Goal: Download file/media

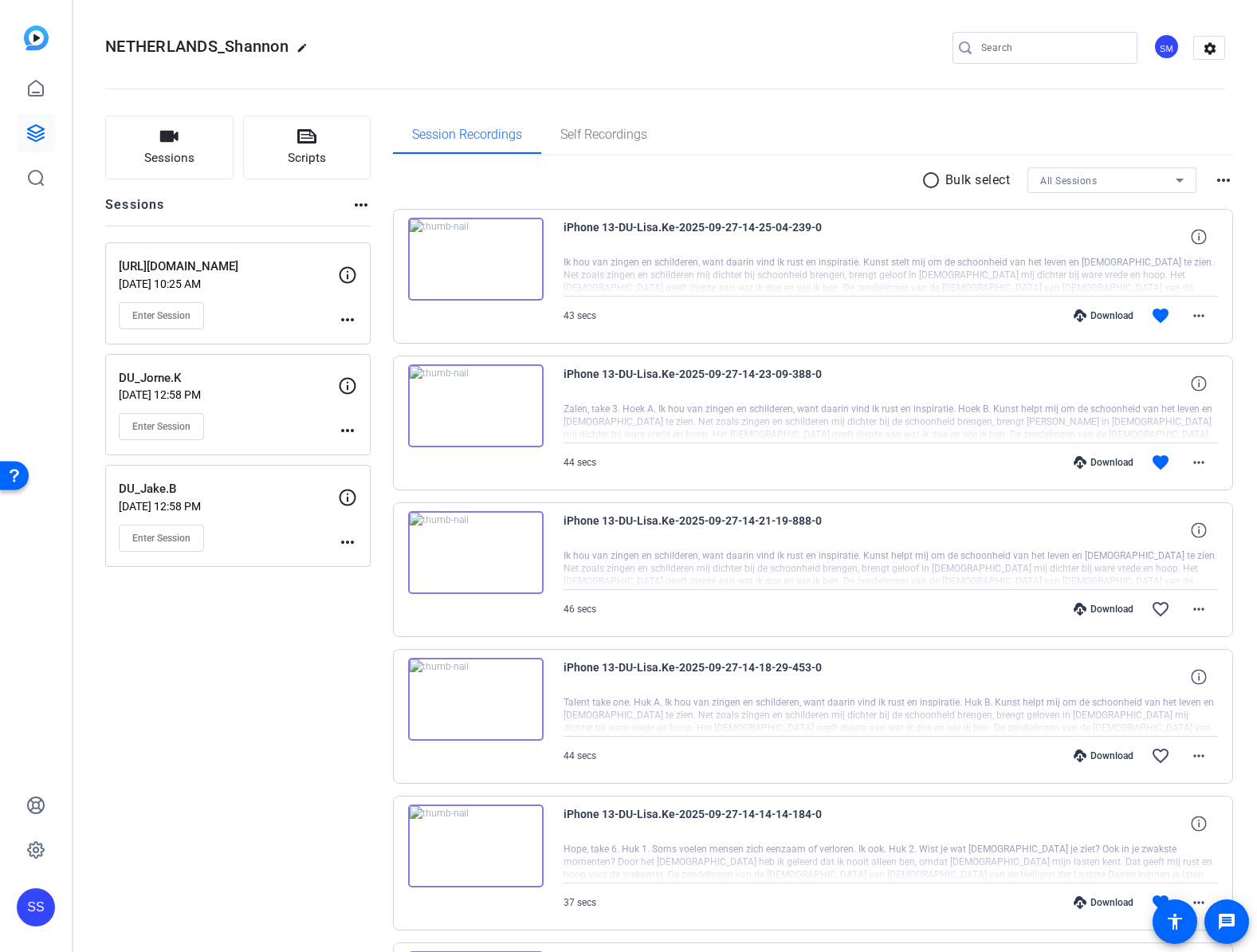
click at [269, 290] on div "[URL][DOMAIN_NAME] [DATE] 10:25 AM Enter Session" at bounding box center [229, 293] width 219 height 71
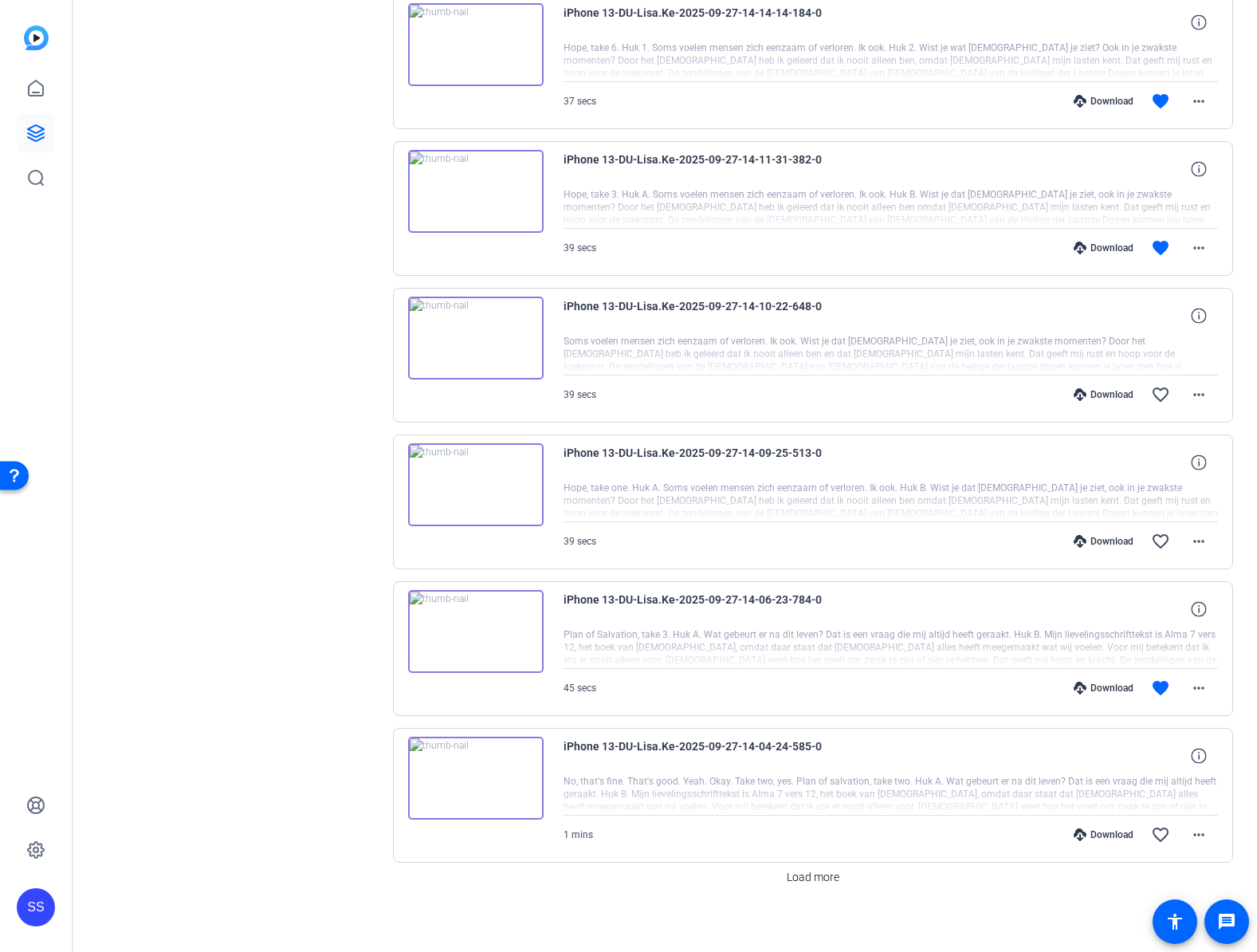
scroll to position [818, 0]
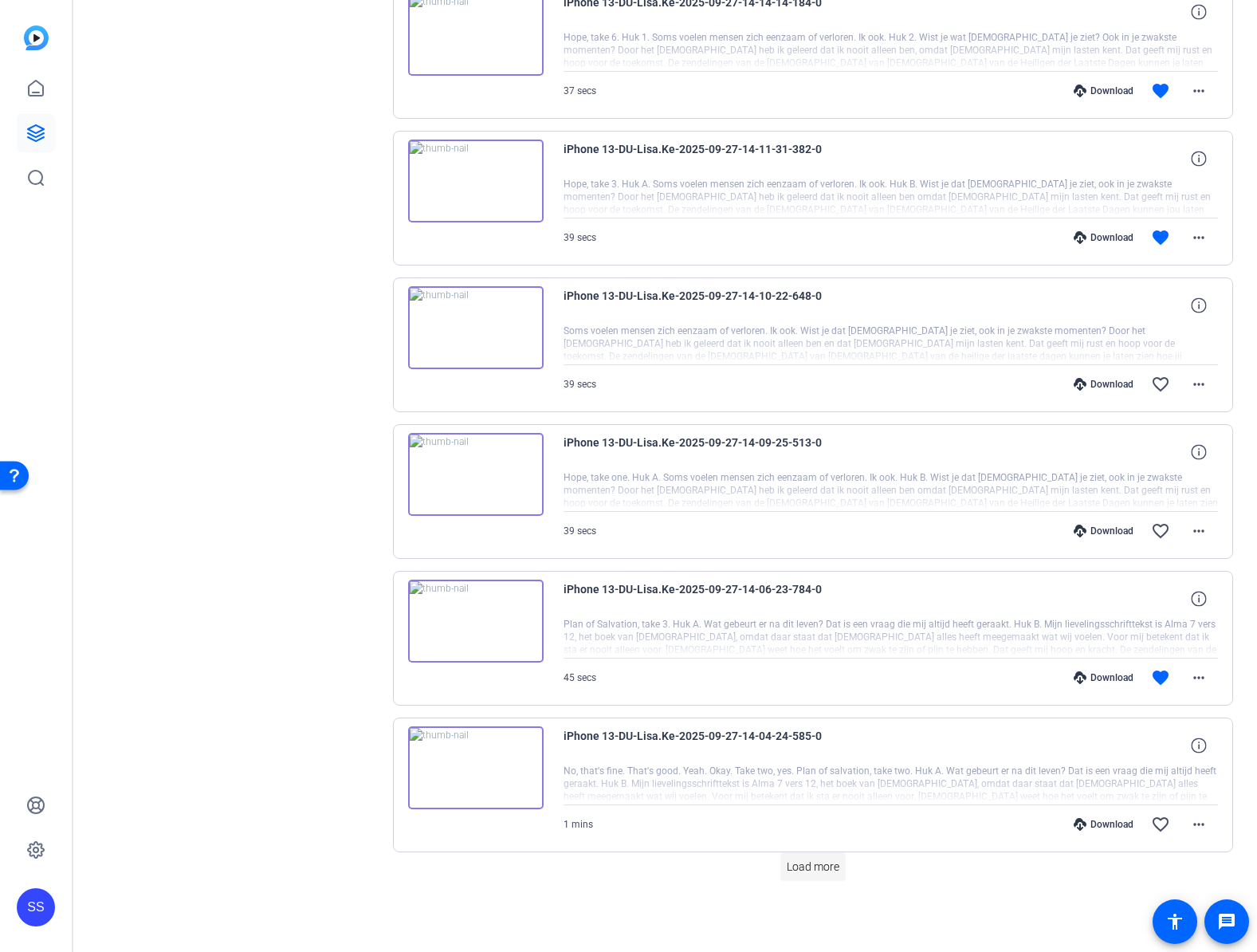
click at [802, 871] on span "Load more" at bounding box center [813, 867] width 53 height 17
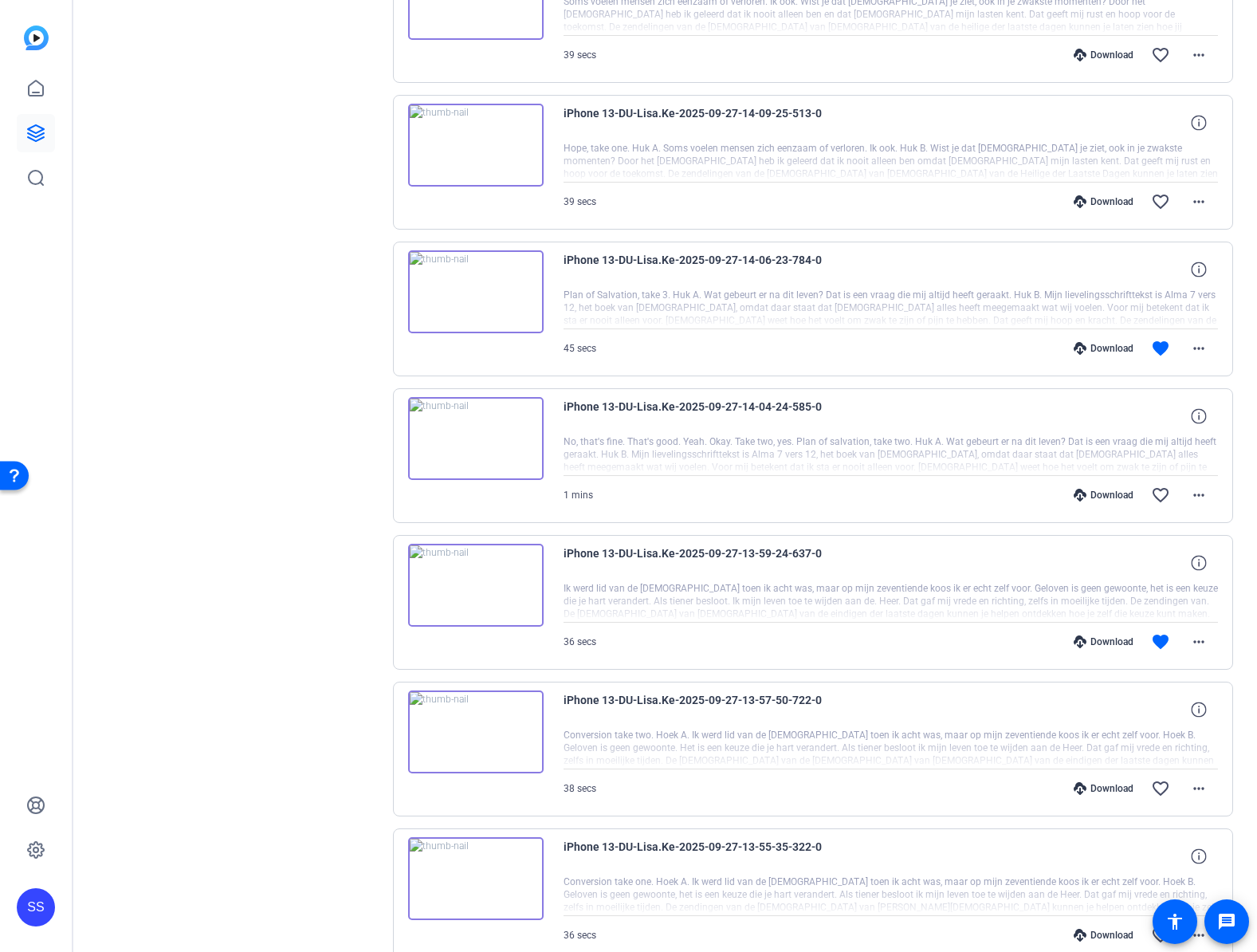
scroll to position [1229, 0]
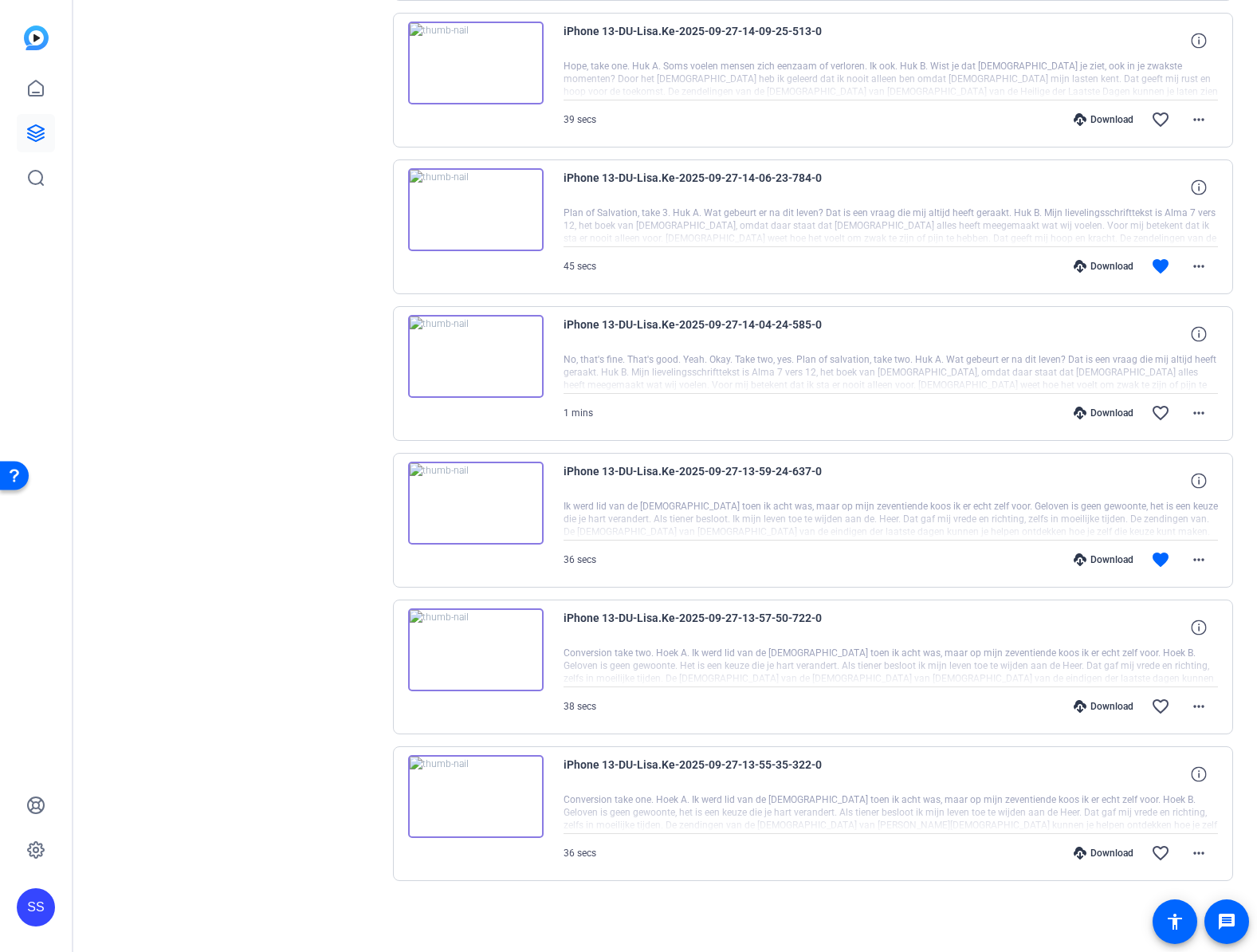
click at [1087, 555] on div "Download" at bounding box center [1103, 559] width 76 height 13
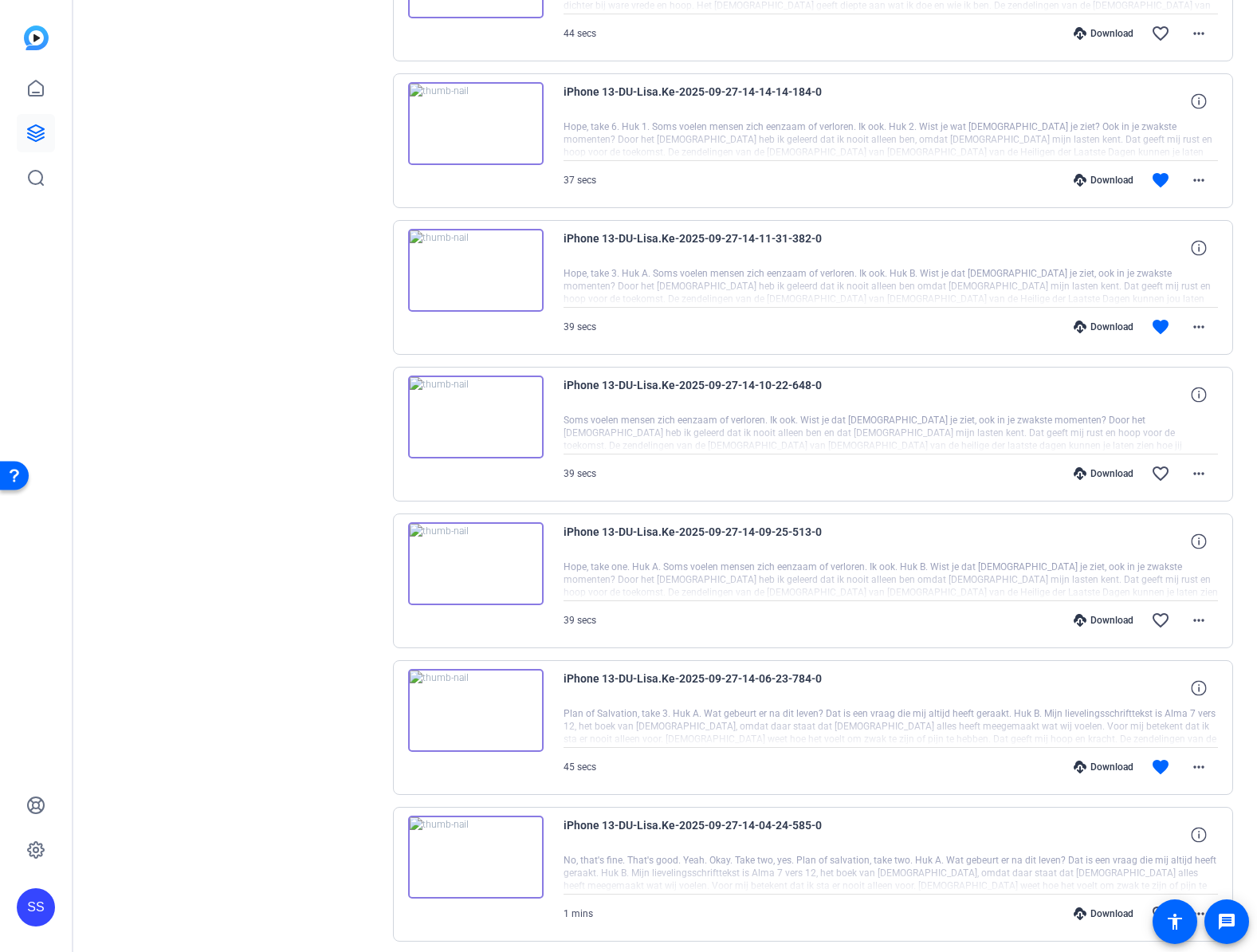
scroll to position [726, 0]
click at [1080, 768] on div "Download" at bounding box center [1103, 769] width 76 height 13
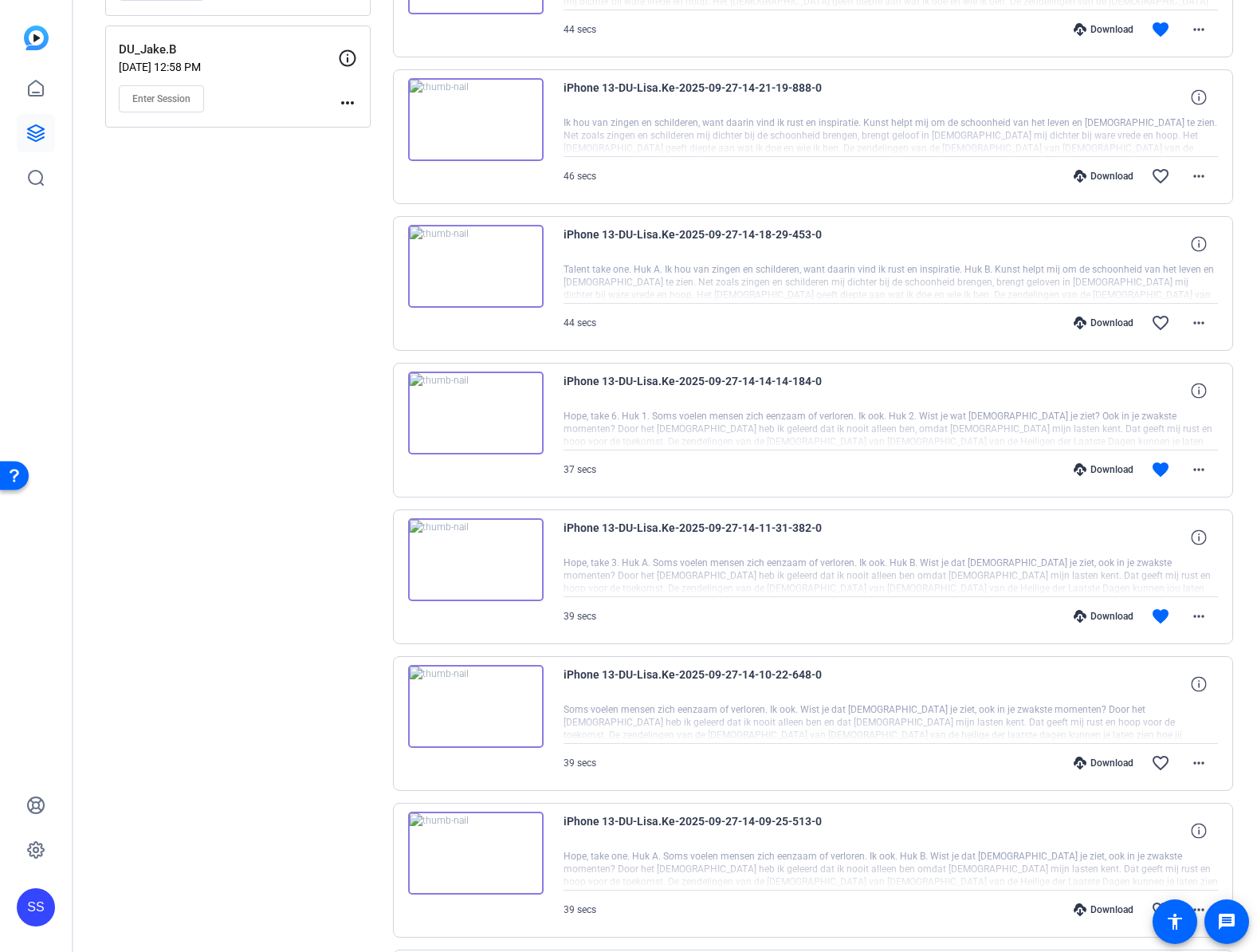
scroll to position [435, 0]
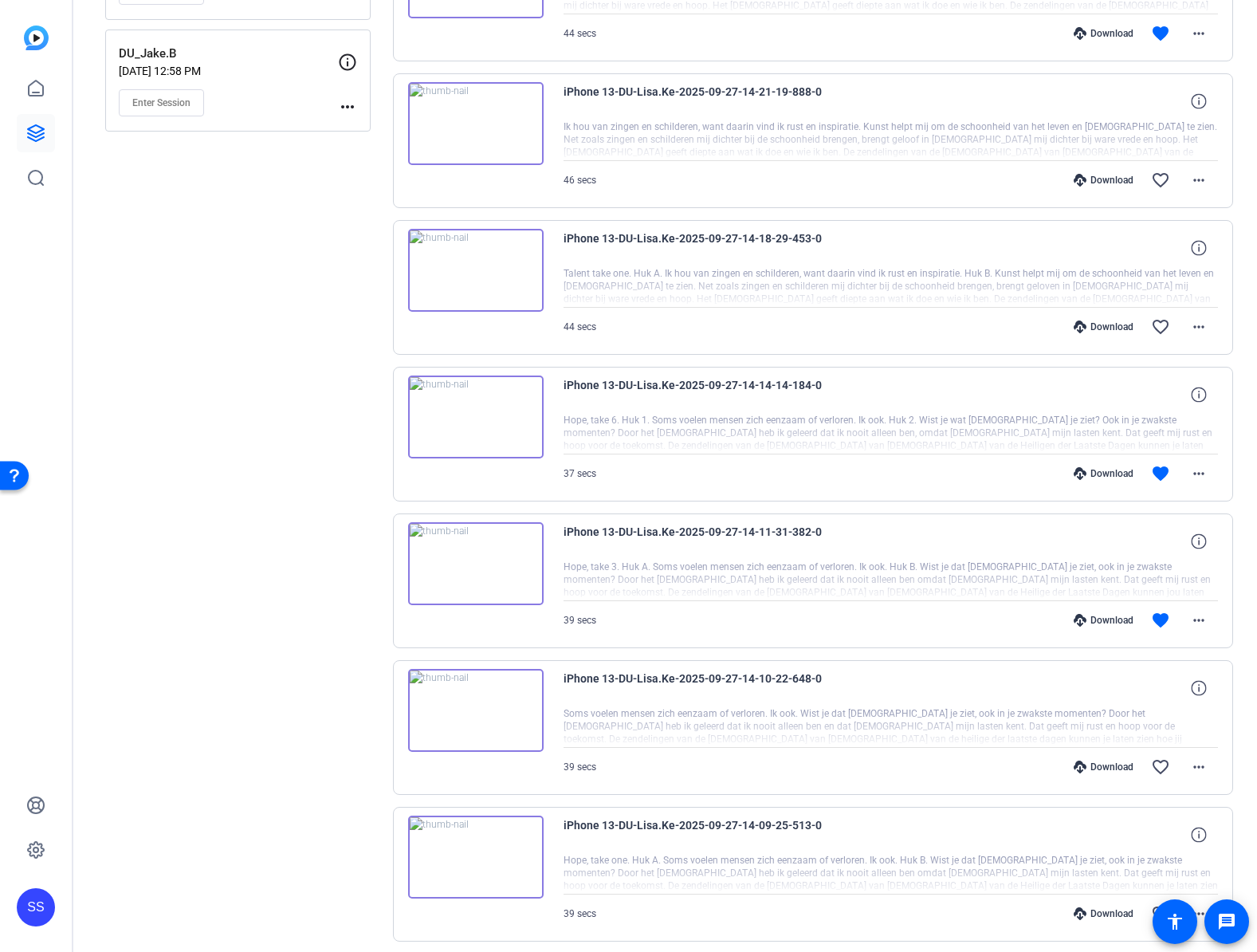
click at [1075, 619] on icon at bounding box center [1079, 620] width 13 height 13
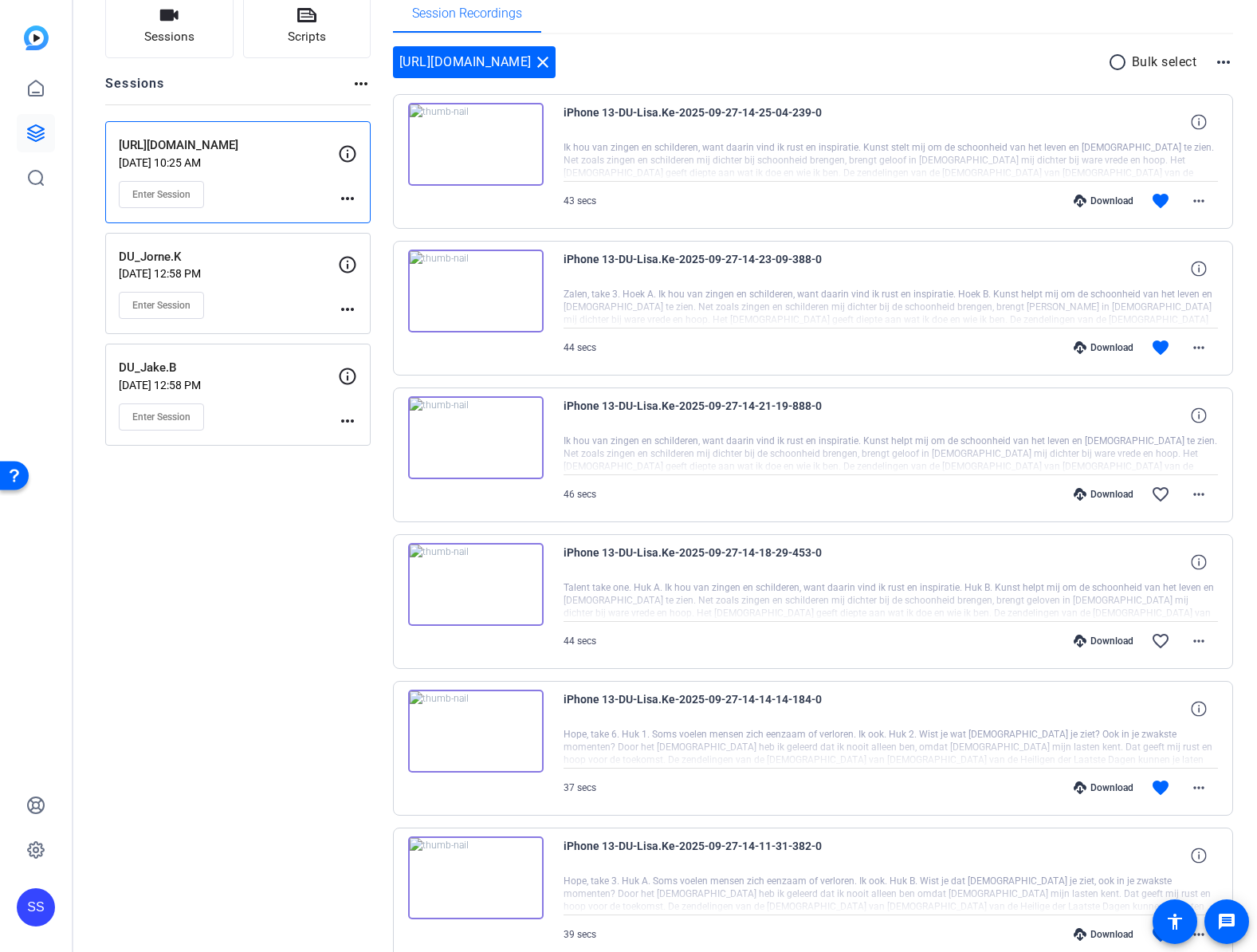
scroll to position [90, 0]
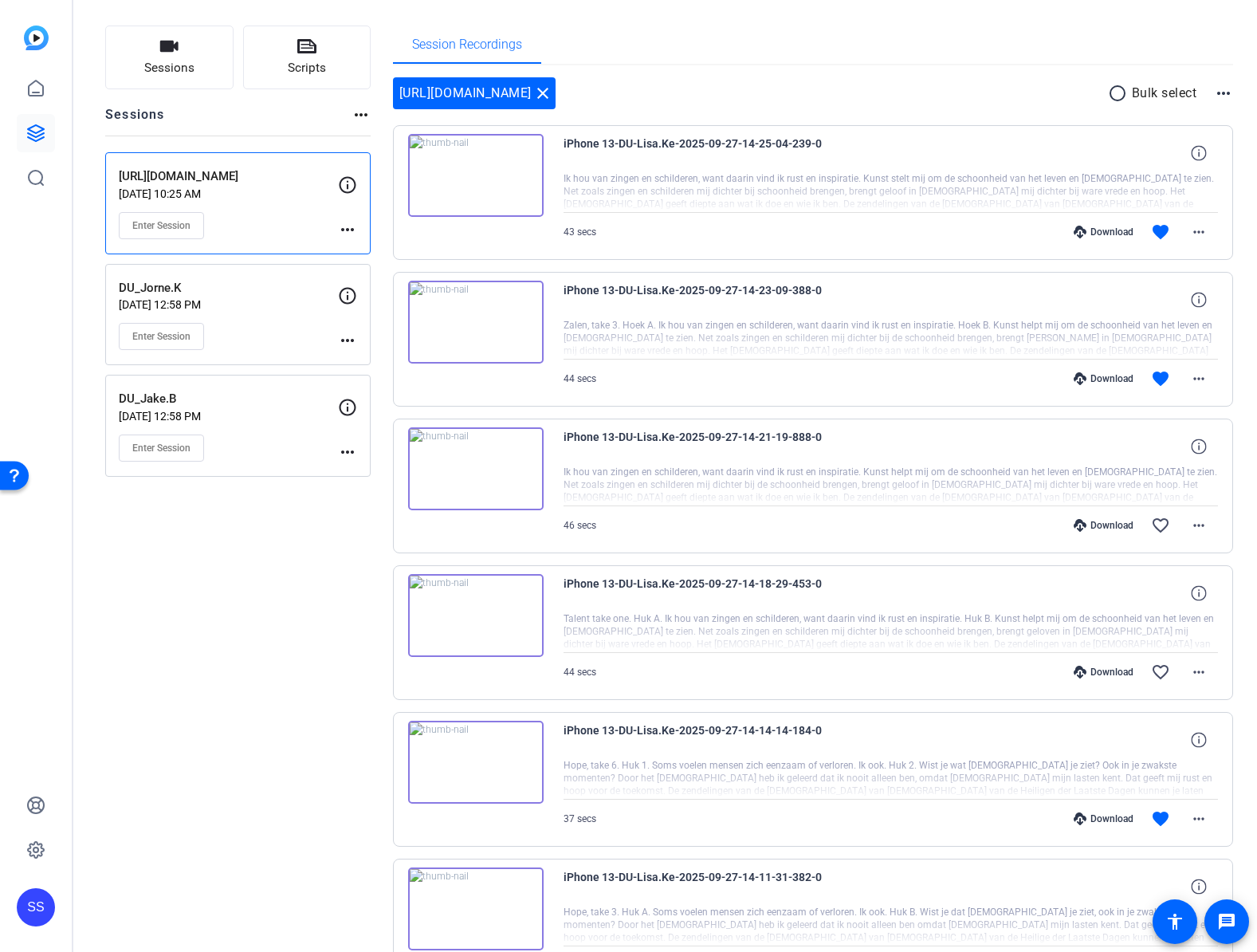
click at [1090, 813] on div "Download" at bounding box center [1103, 819] width 76 height 13
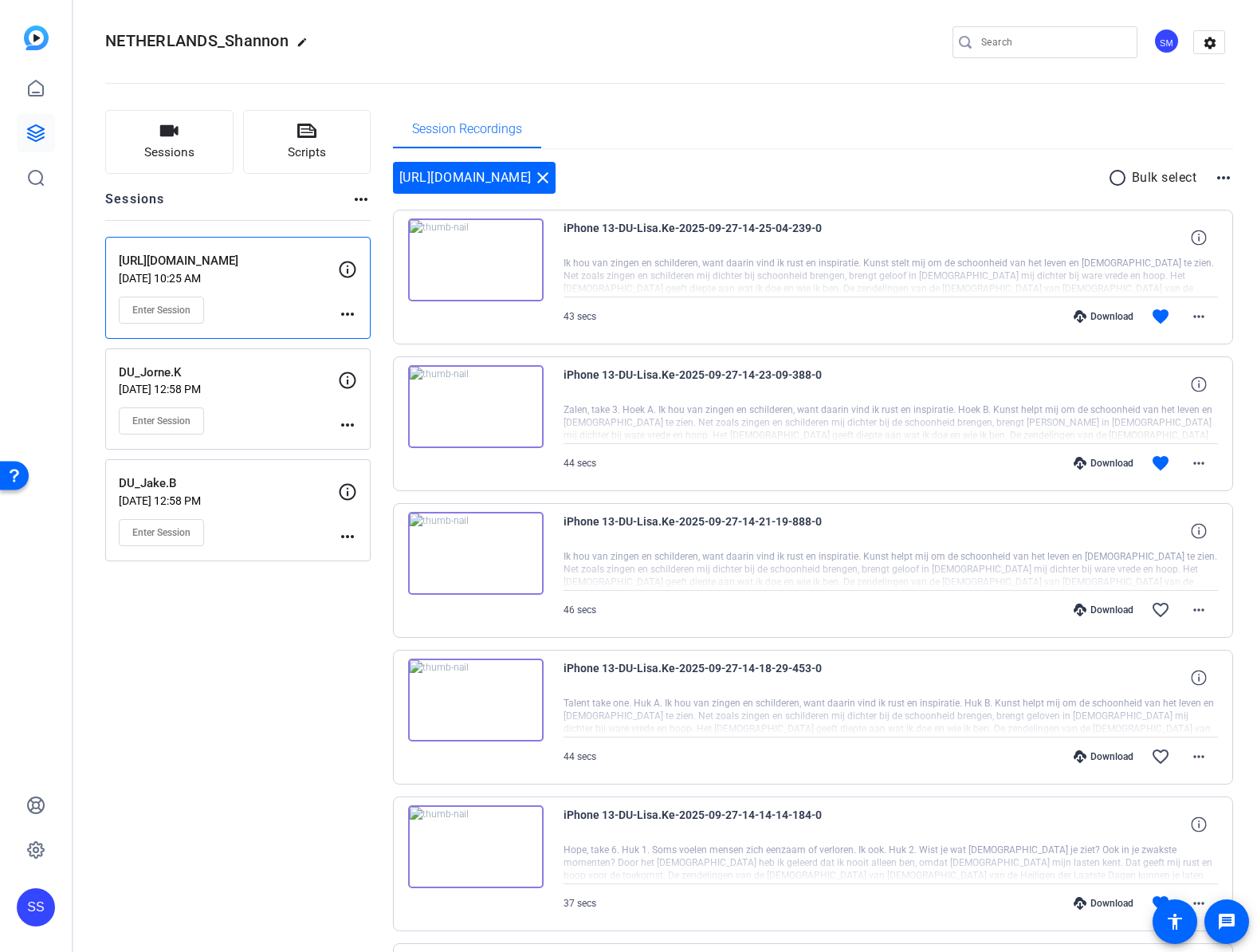
scroll to position [0, 0]
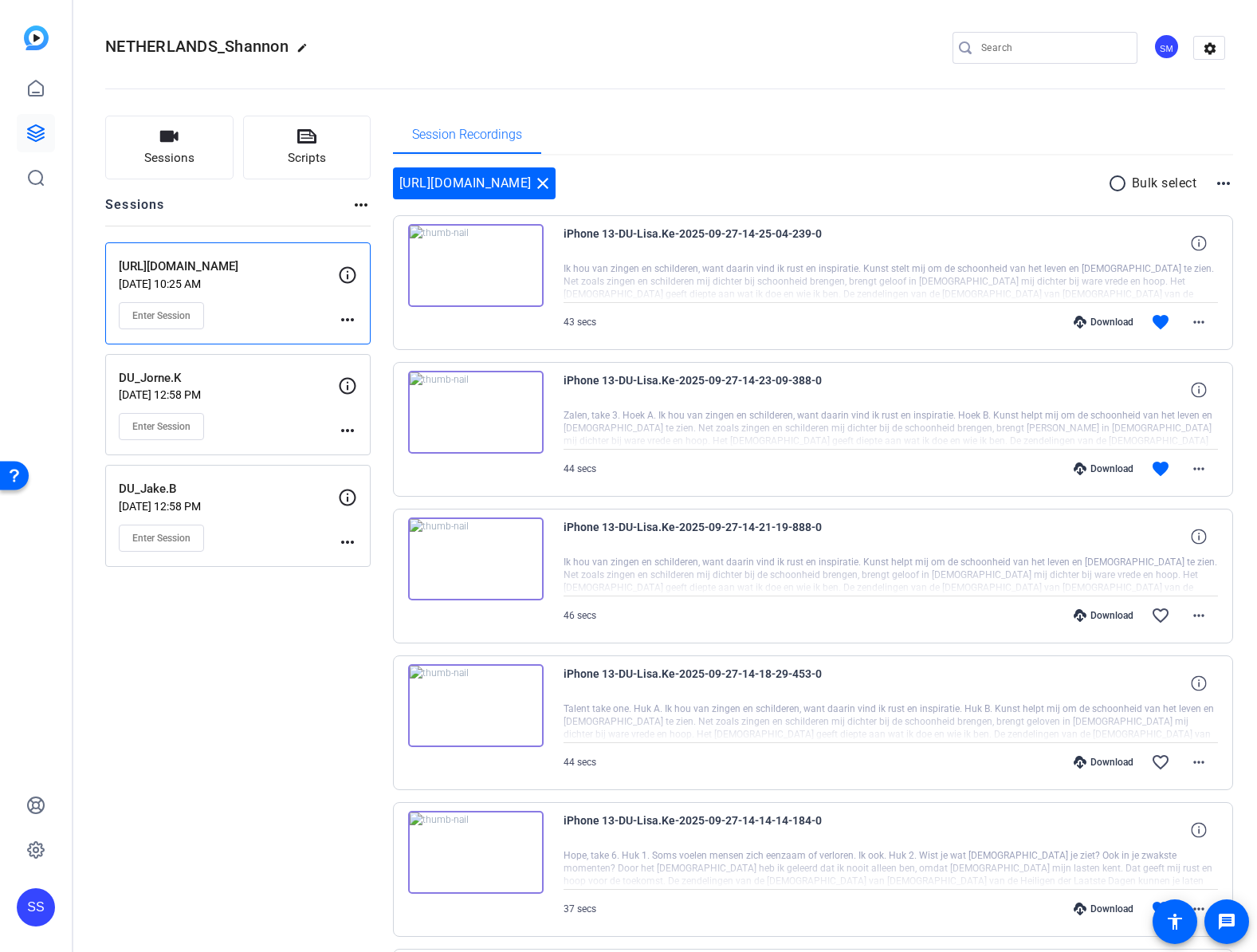
click at [1094, 464] on div "Download" at bounding box center [1103, 468] width 76 height 13
click at [1085, 320] on div "Download" at bounding box center [1103, 321] width 76 height 13
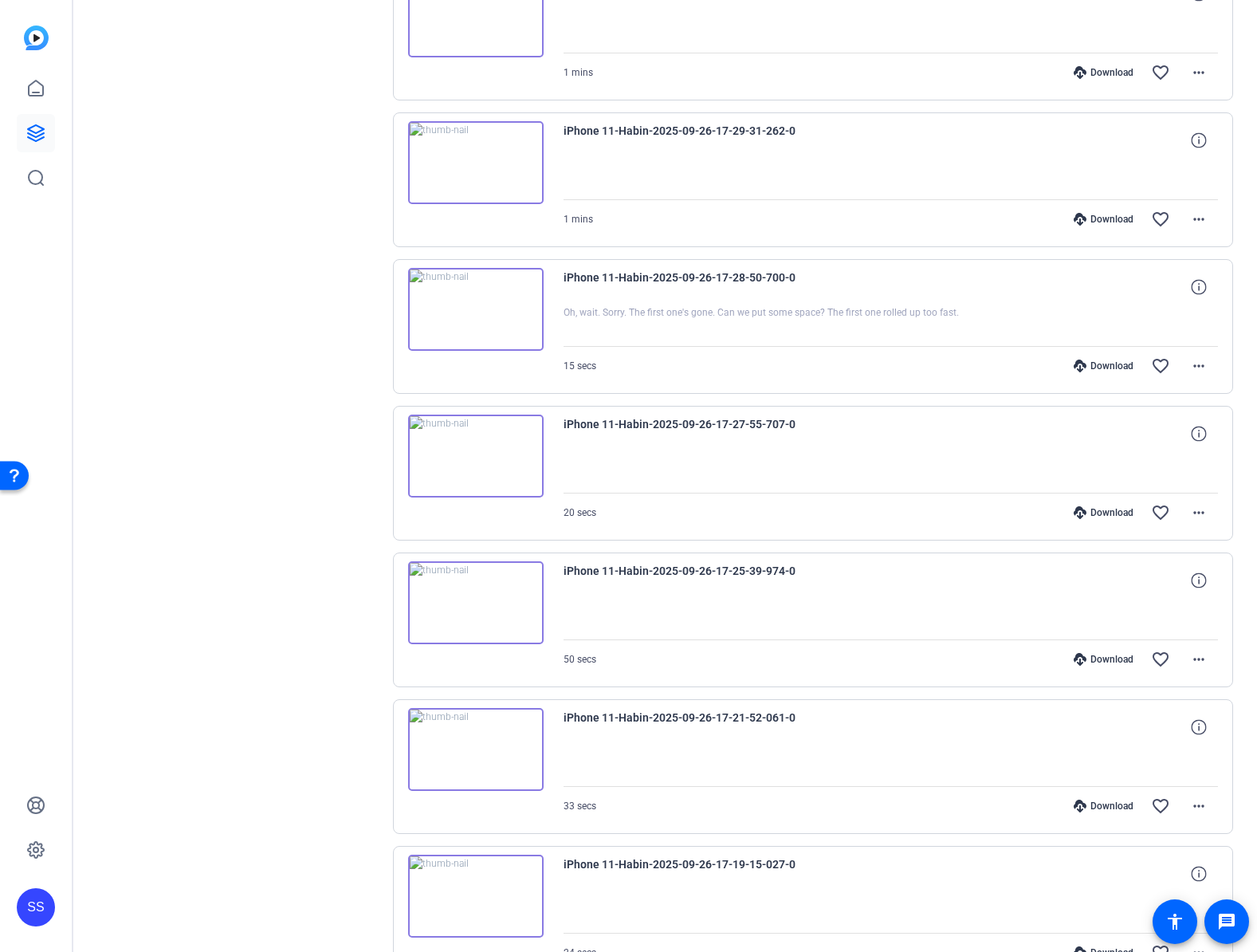
scroll to position [812, 0]
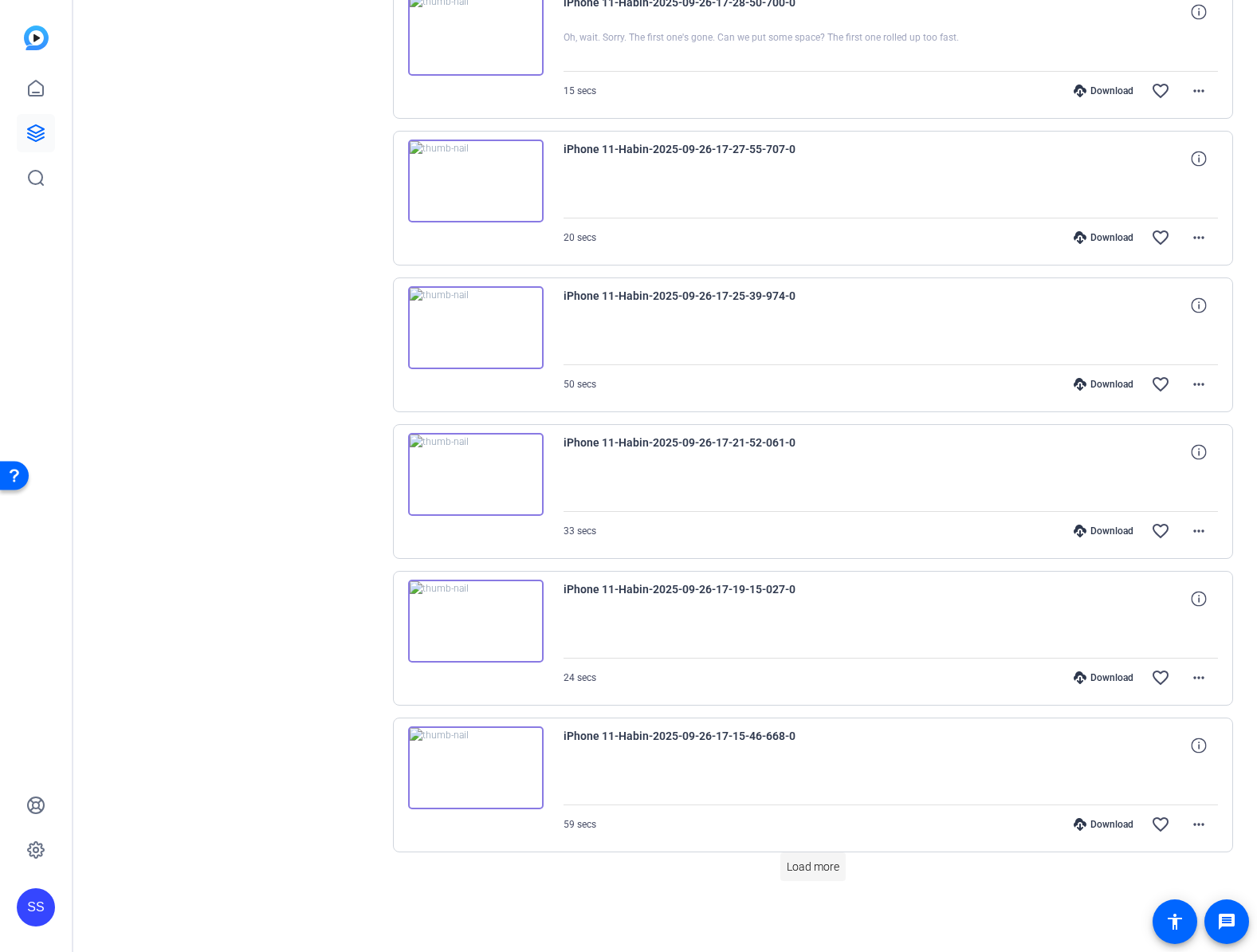
click at [827, 870] on span "Load more" at bounding box center [813, 867] width 53 height 17
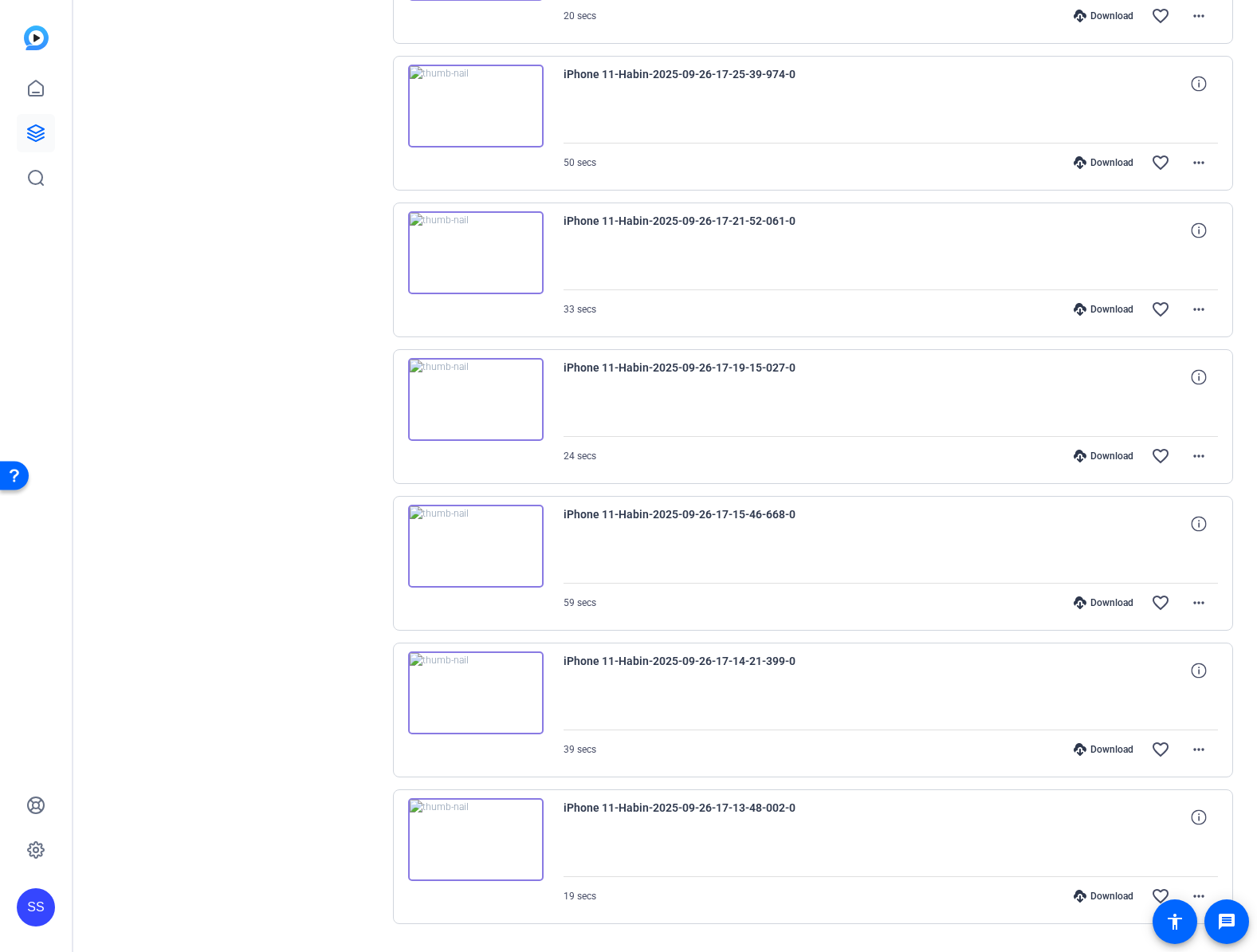
scroll to position [1076, 0]
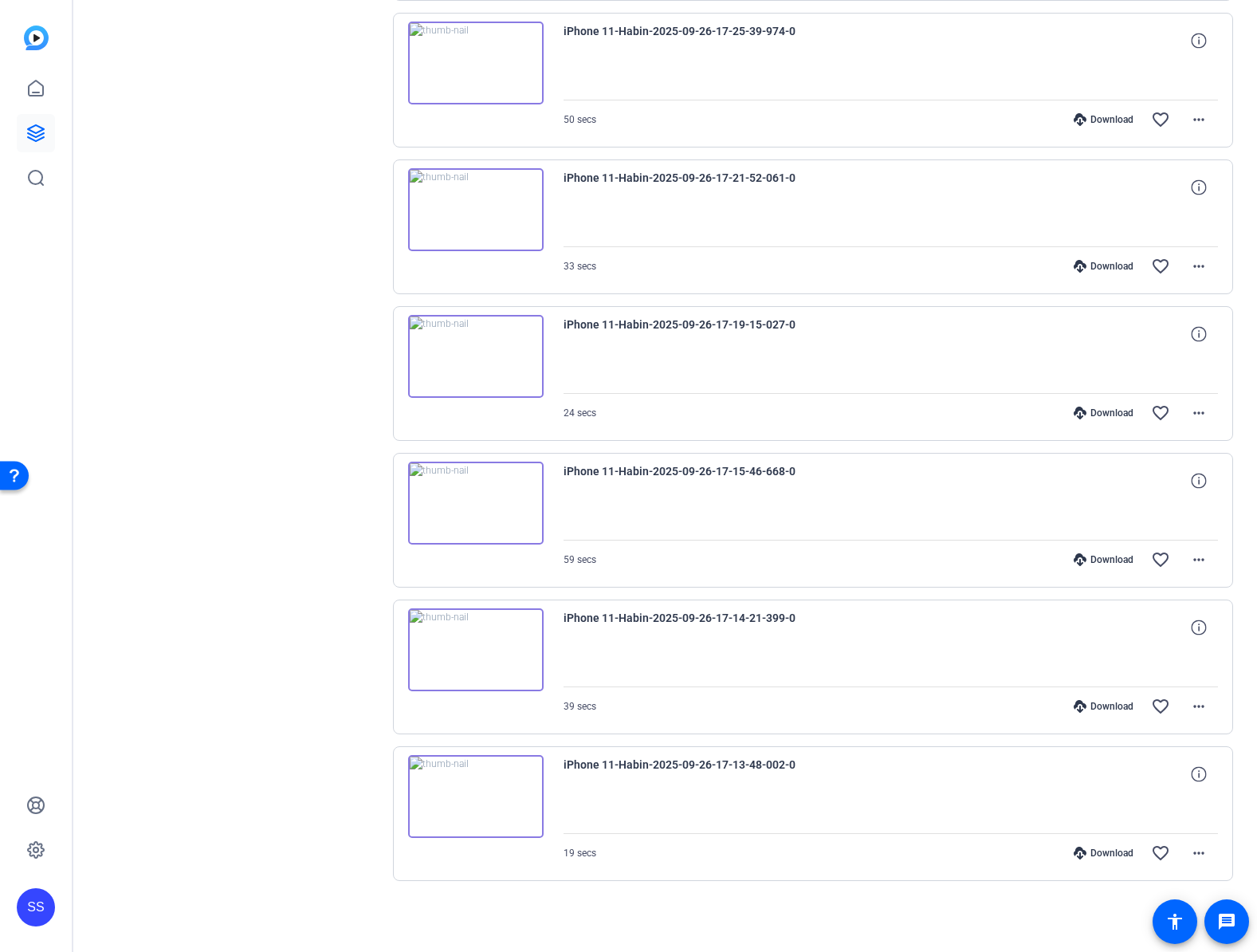
click at [497, 788] on img at bounding box center [475, 796] width 135 height 83
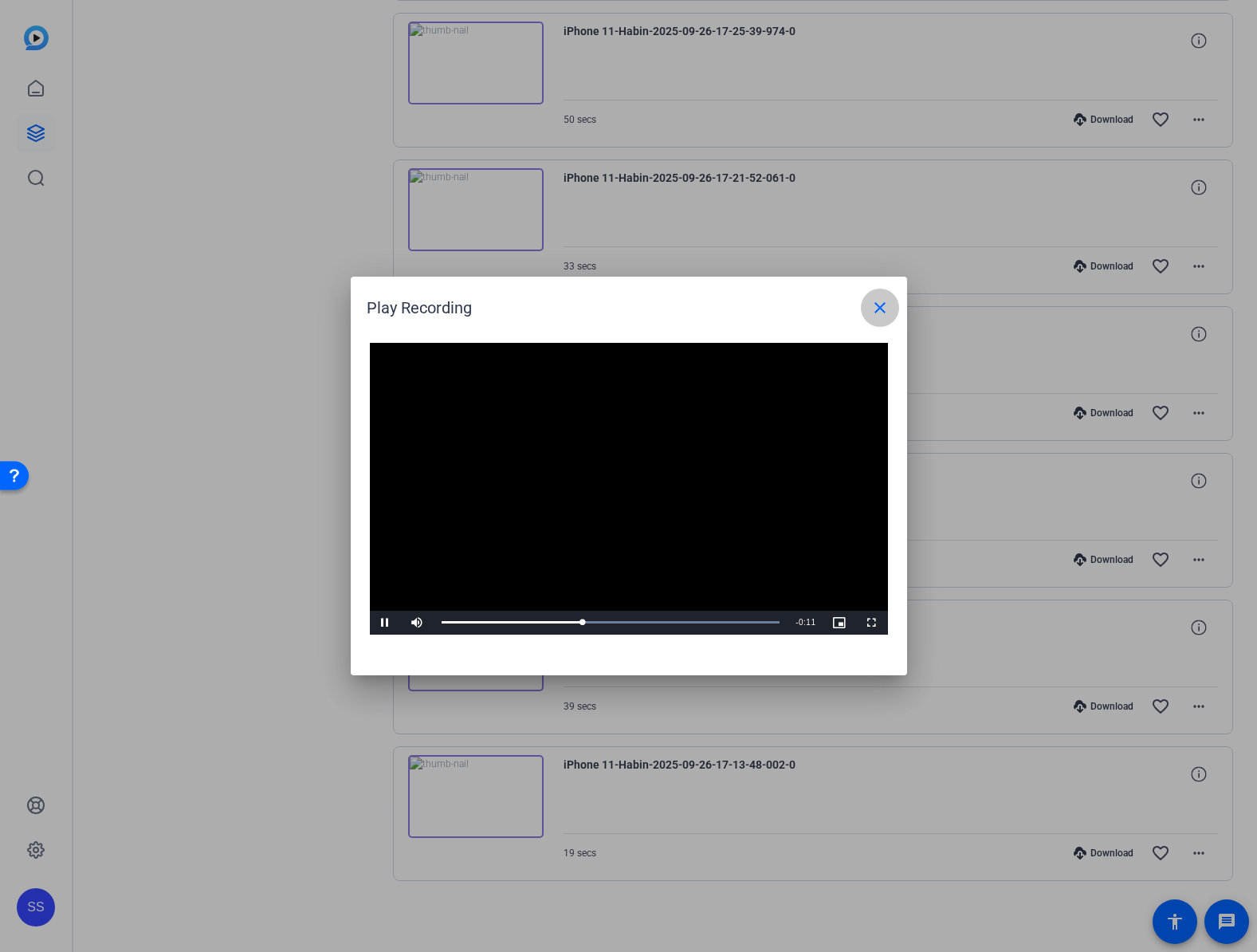
click at [876, 318] on span at bounding box center [880, 308] width 38 height 38
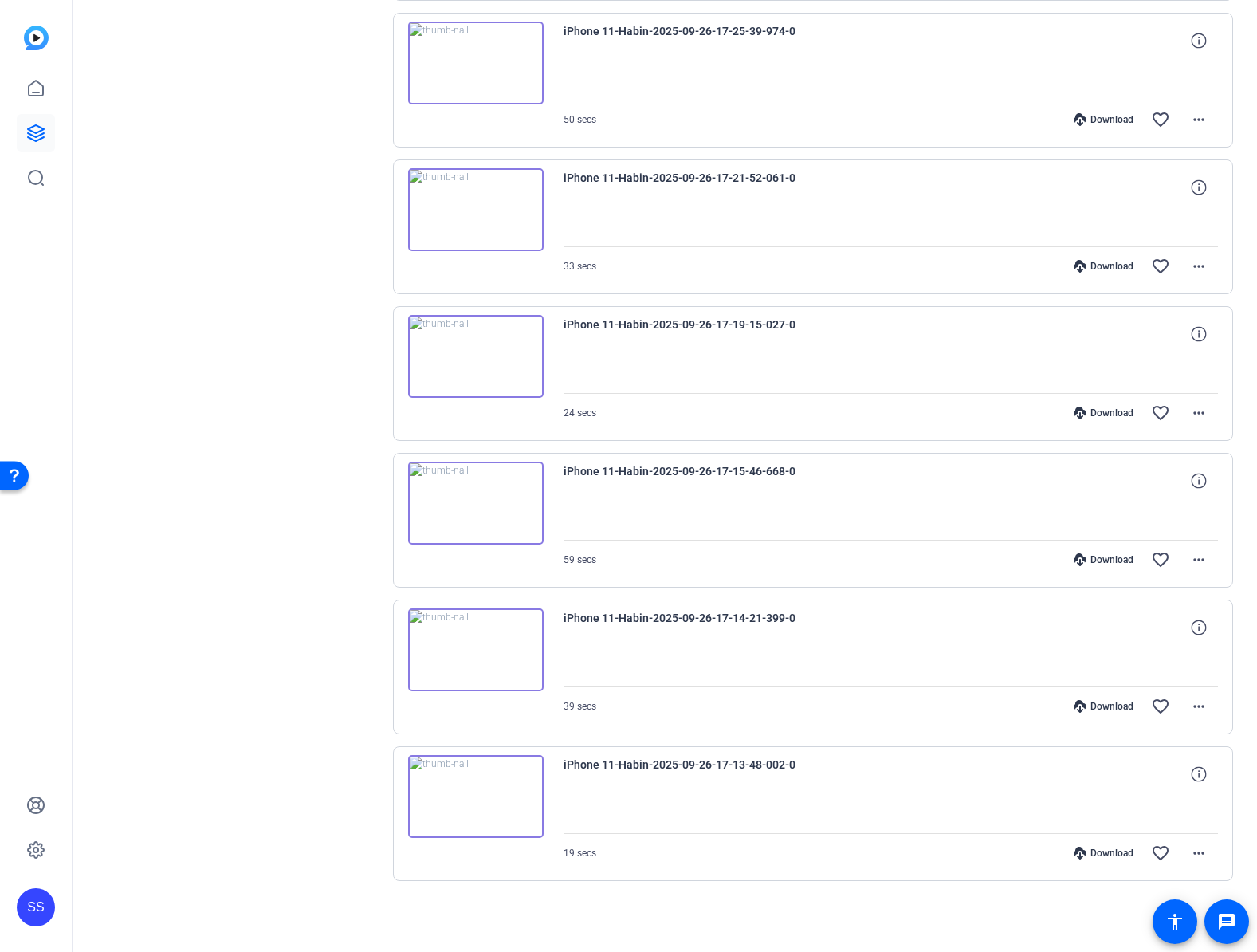
click at [480, 649] on img at bounding box center [475, 650] width 135 height 83
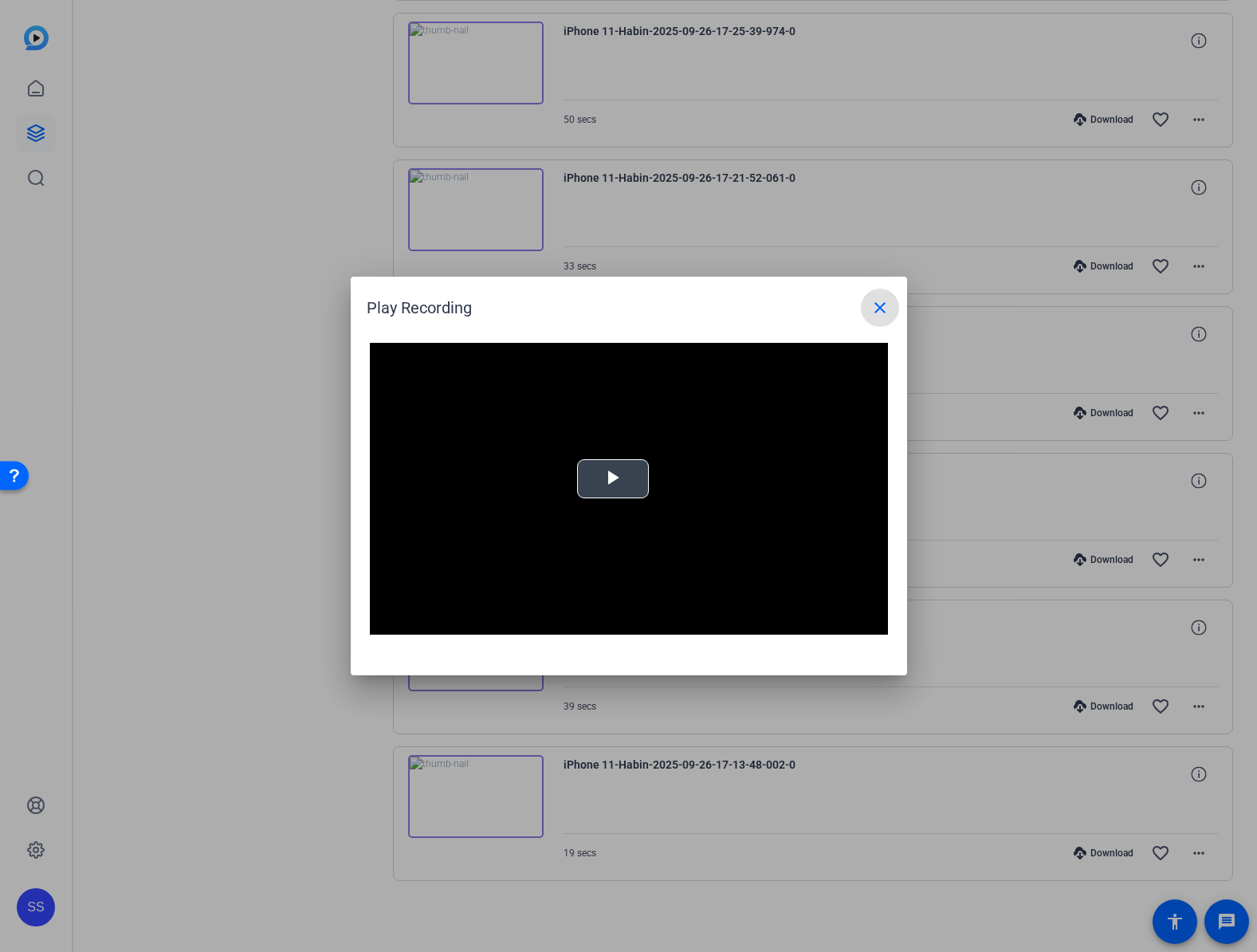
click at [613, 479] on span "Video Player" at bounding box center [613, 479] width 0 height 0
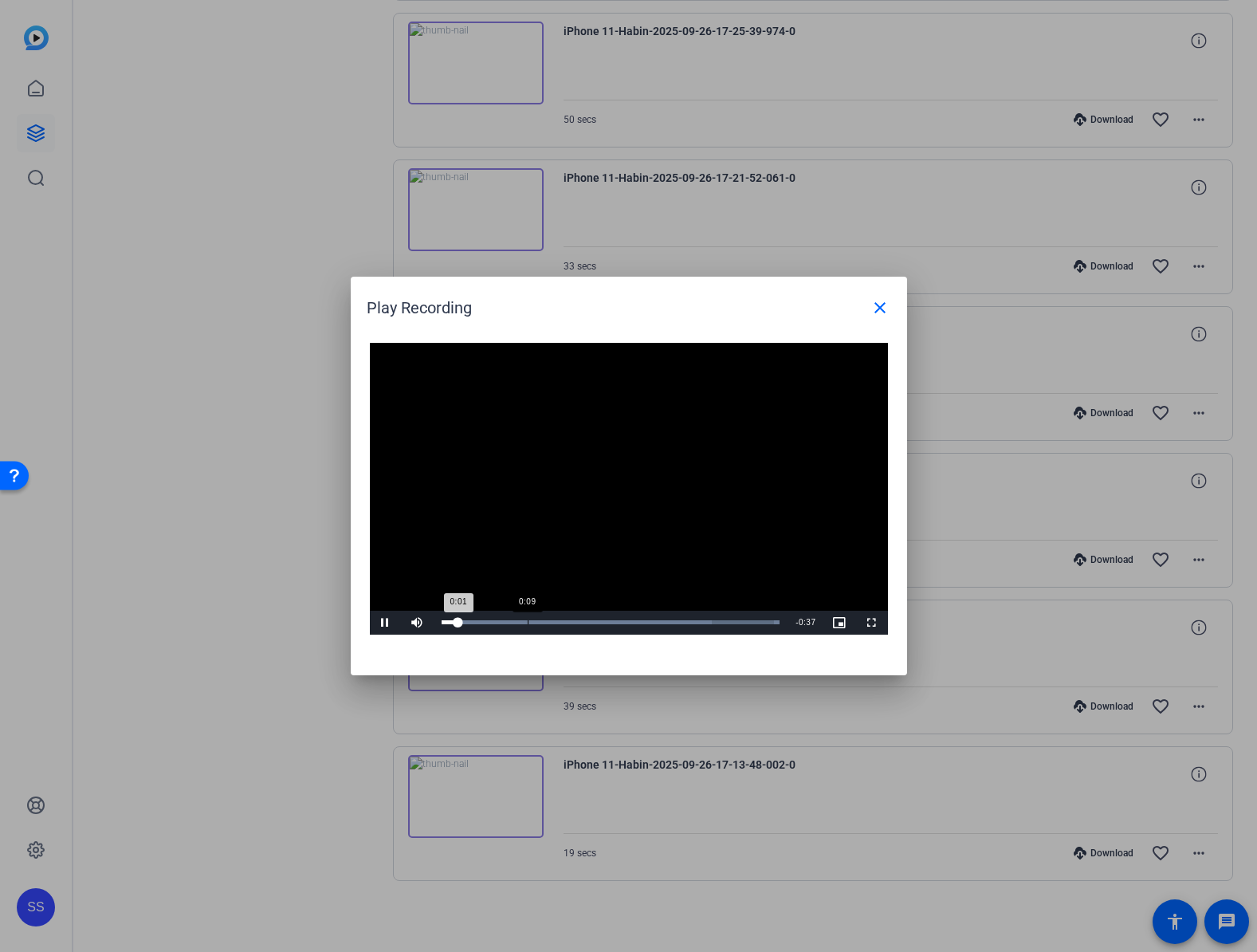
click at [527, 626] on div "Loaded : 100.00% 0:09 0:01" at bounding box center [610, 622] width 354 height 24
click at [894, 310] on span at bounding box center [880, 308] width 38 height 38
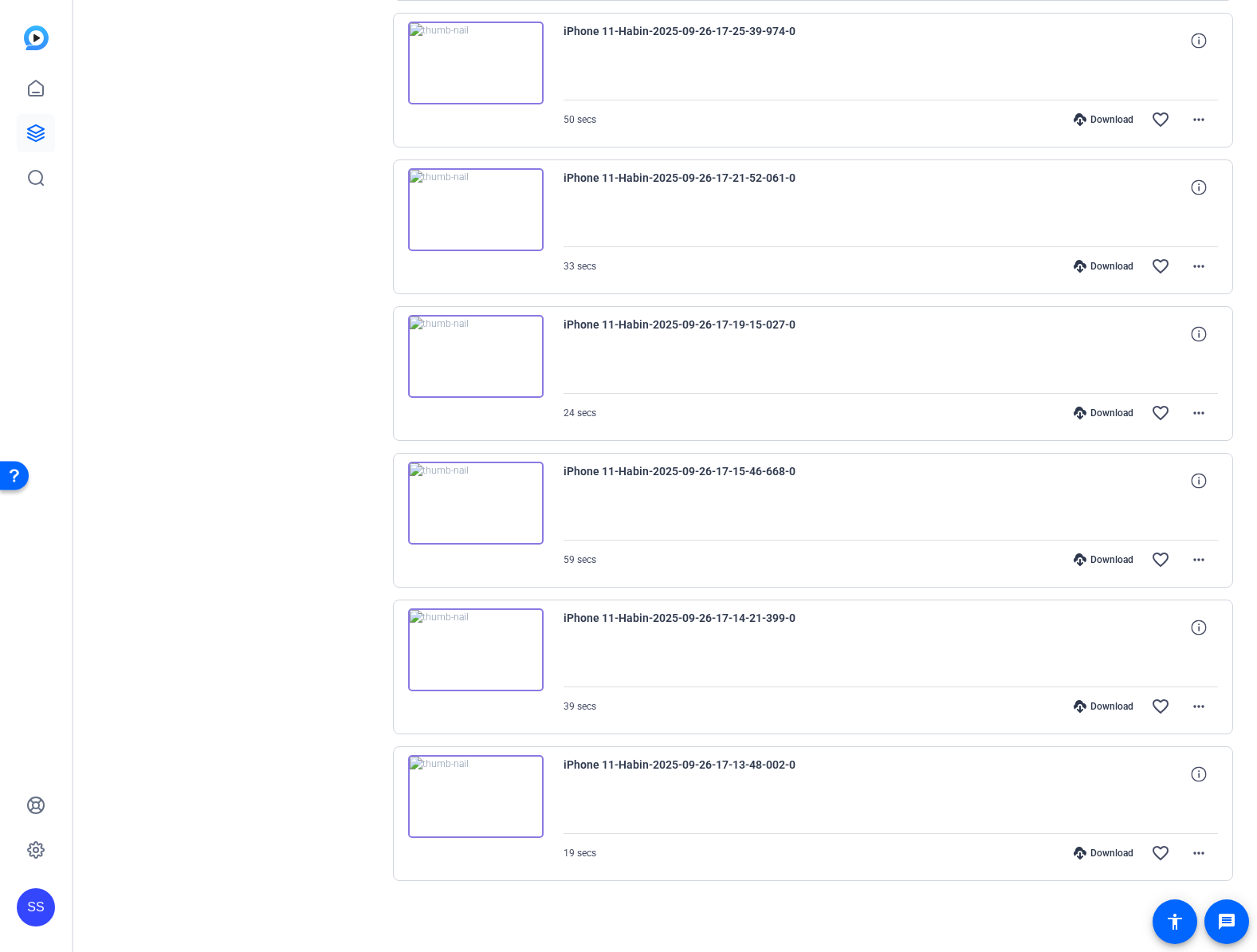
click at [476, 484] on img at bounding box center [475, 503] width 135 height 83
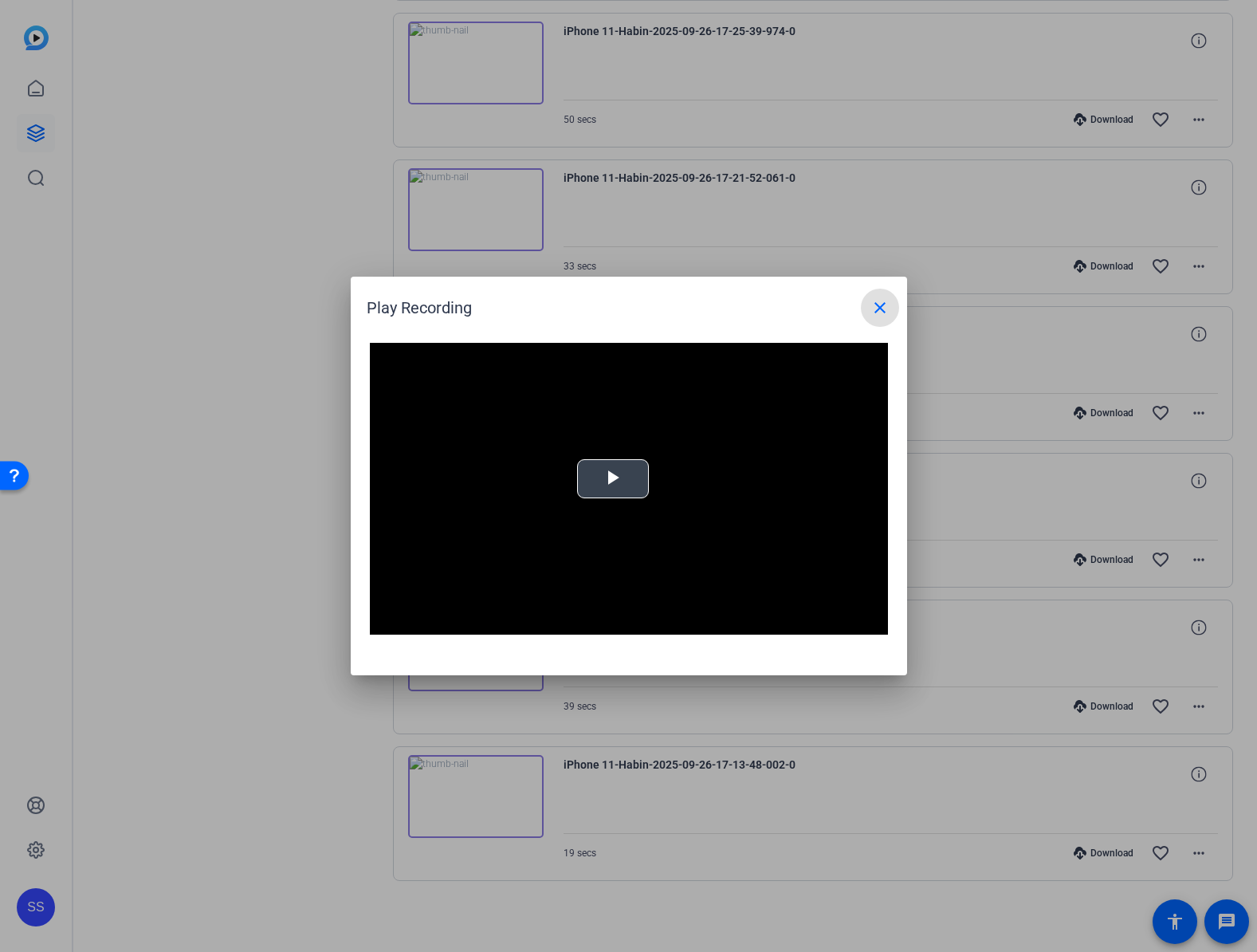
click at [636, 531] on video "Video Player" at bounding box center [629, 488] width 518 height 292
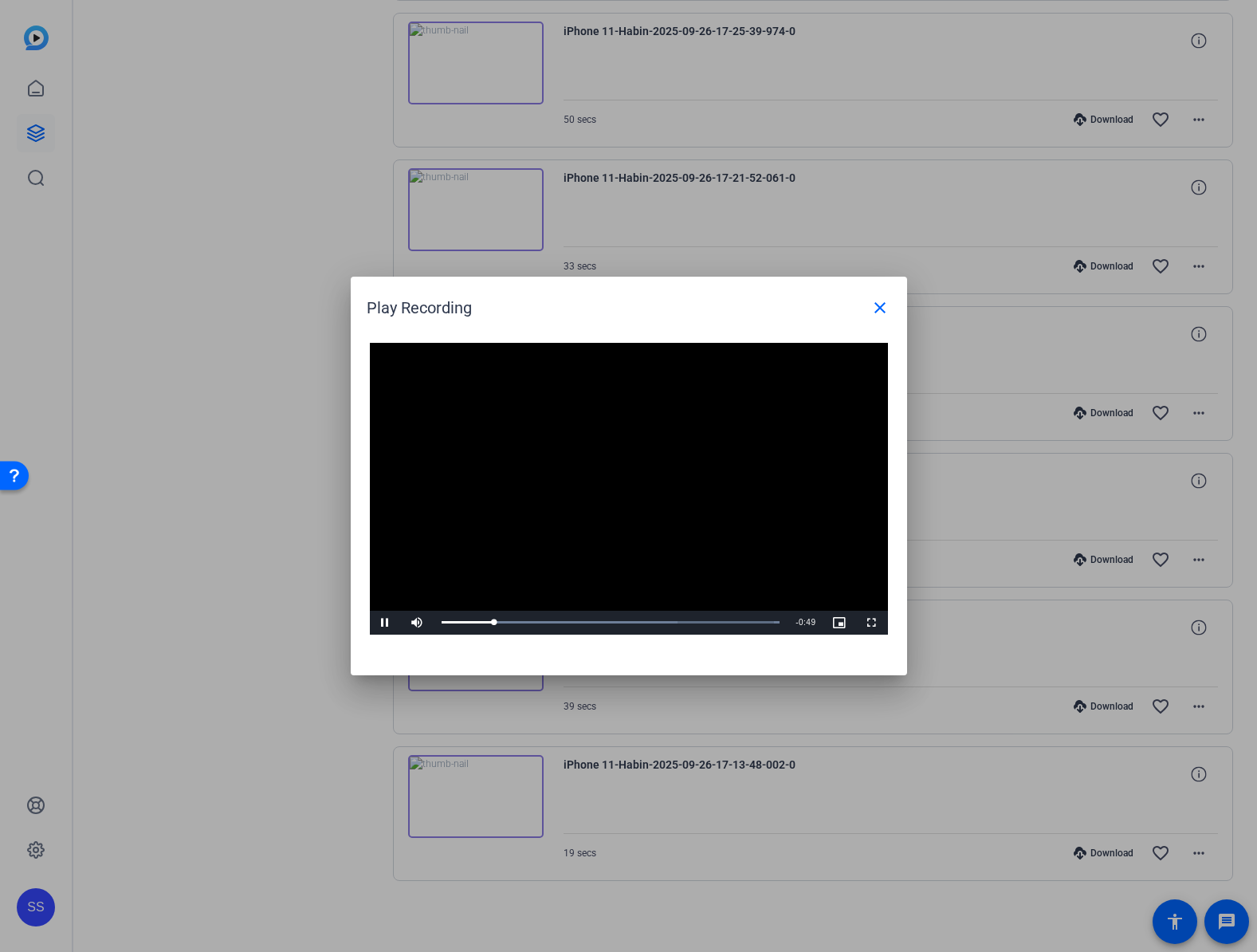
click at [647, 454] on video "Video Player" at bounding box center [629, 488] width 518 height 292
click at [883, 314] on mat-icon "close" at bounding box center [880, 308] width 20 height 20
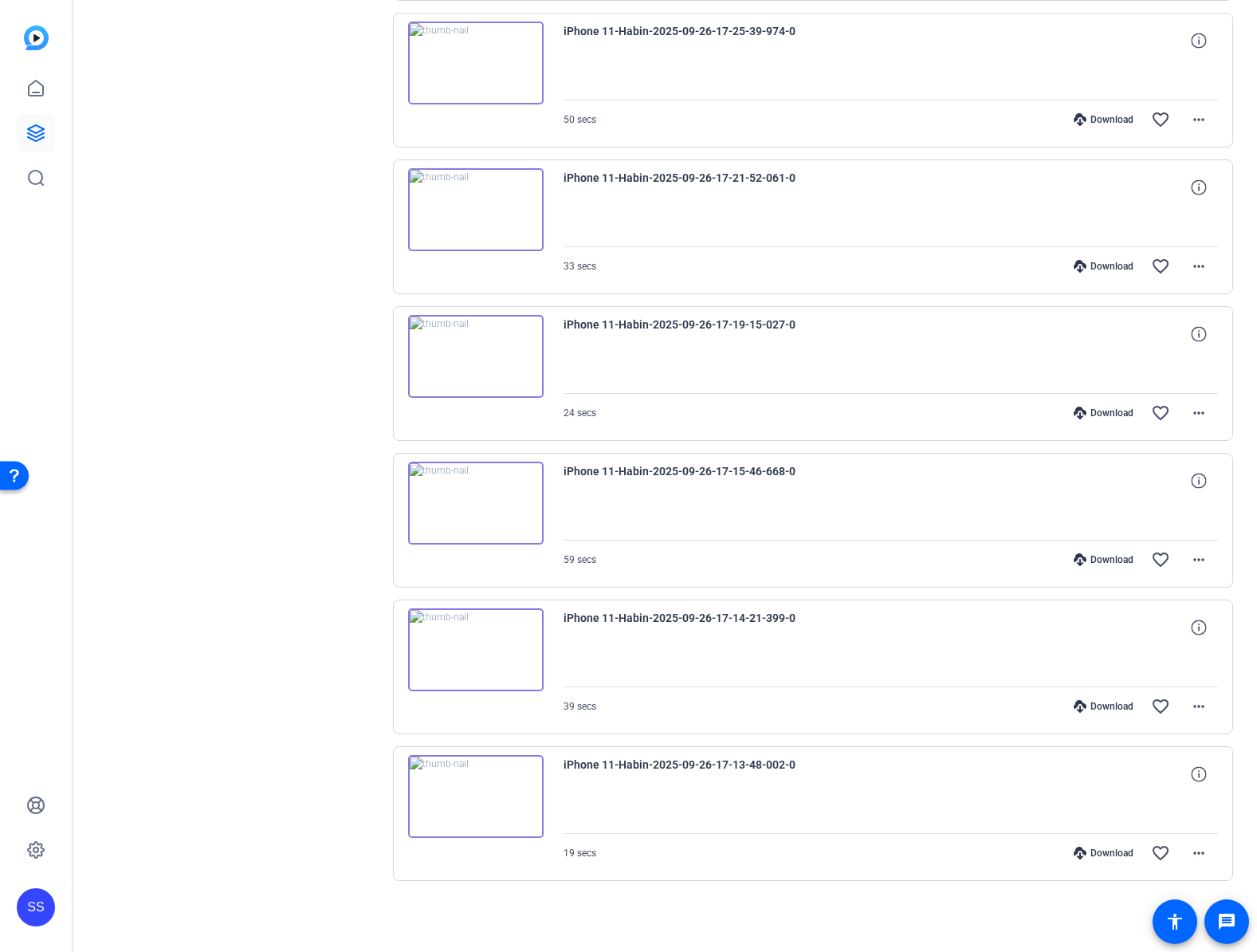
click at [1097, 706] on div "Download" at bounding box center [1103, 706] width 76 height 13
click at [1090, 560] on div "Download" at bounding box center [1103, 559] width 76 height 13
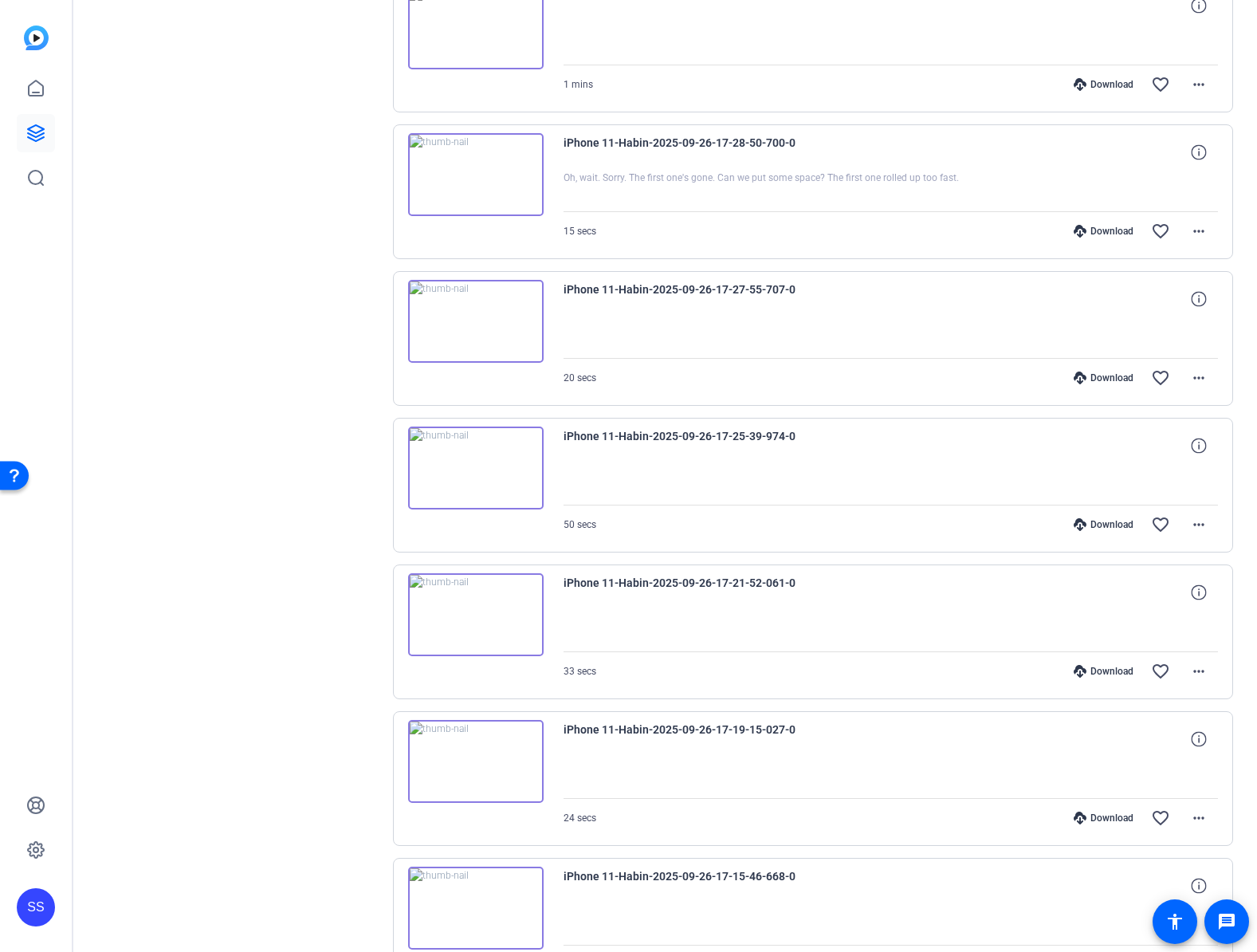
scroll to position [688, 0]
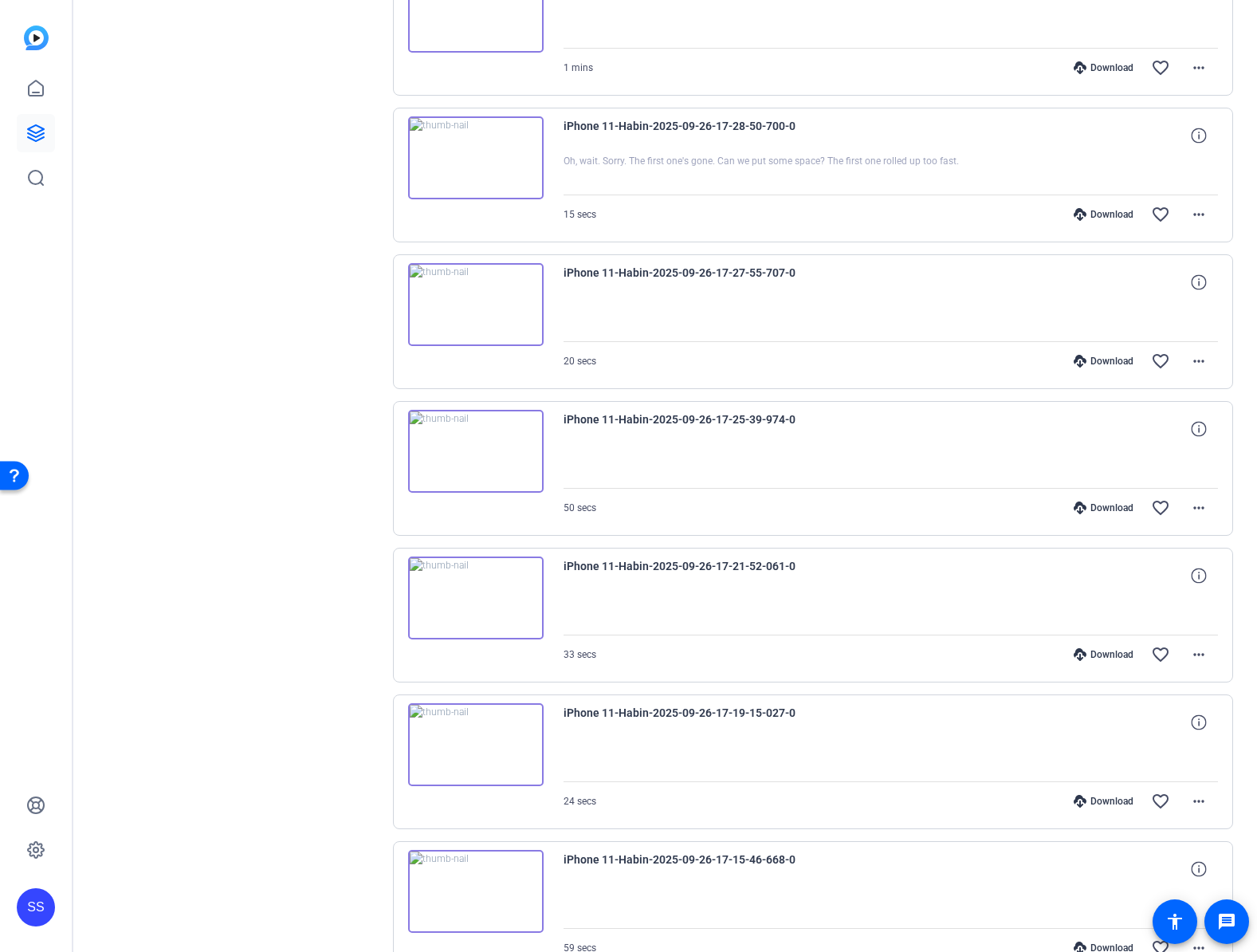
click at [1073, 798] on icon at bounding box center [1079, 801] width 13 height 13
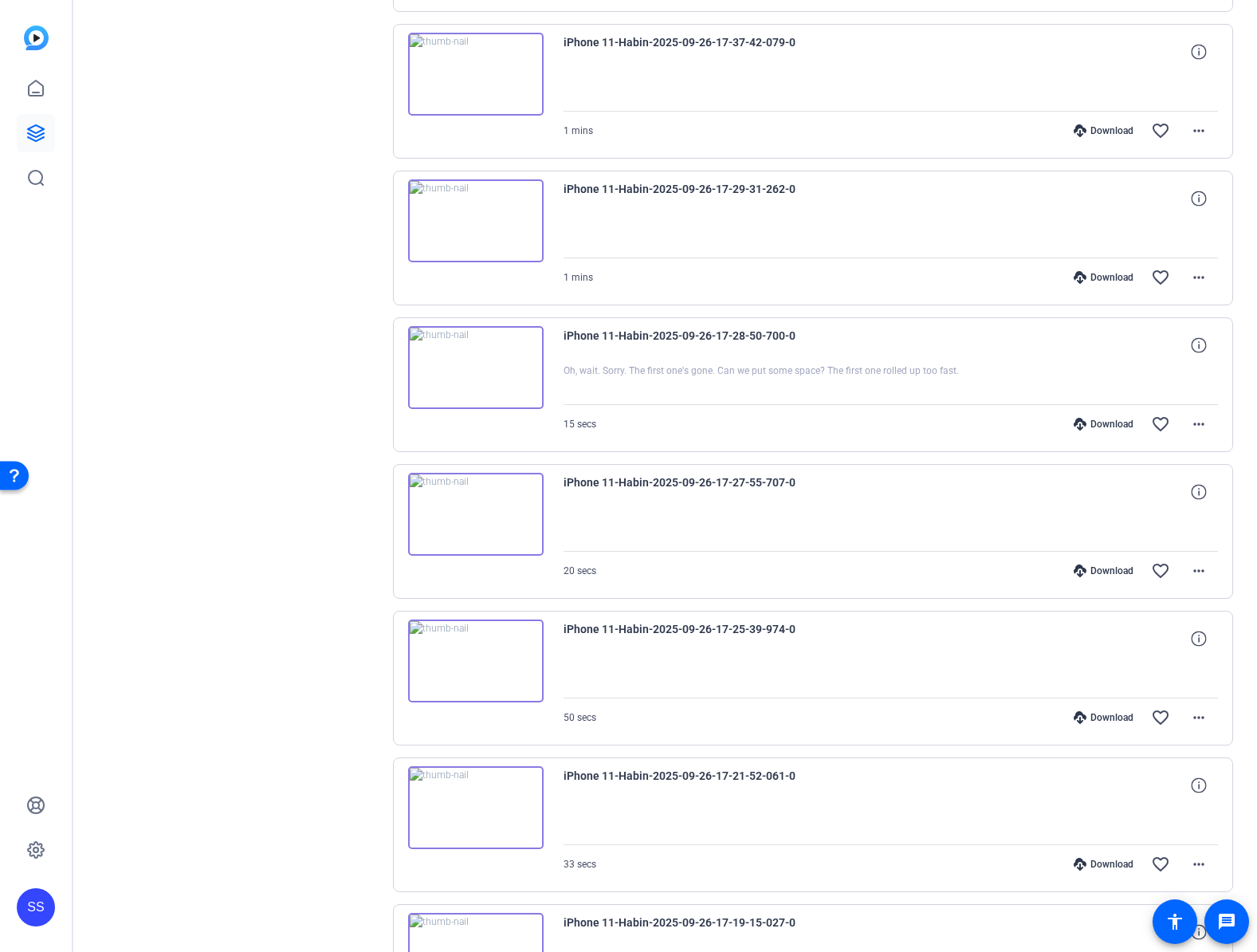
scroll to position [475, 0]
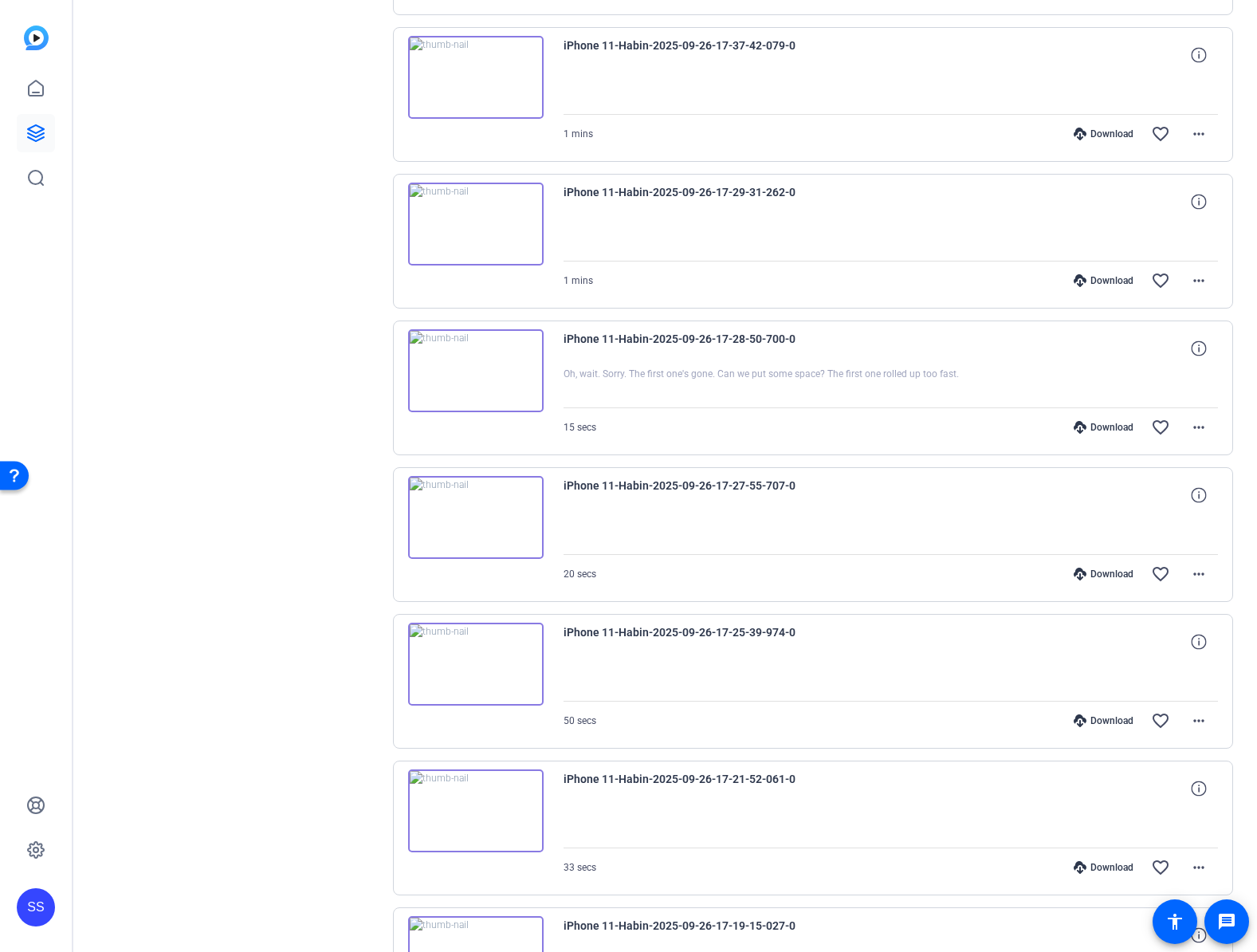
click at [1073, 861] on icon at bounding box center [1079, 867] width 13 height 13
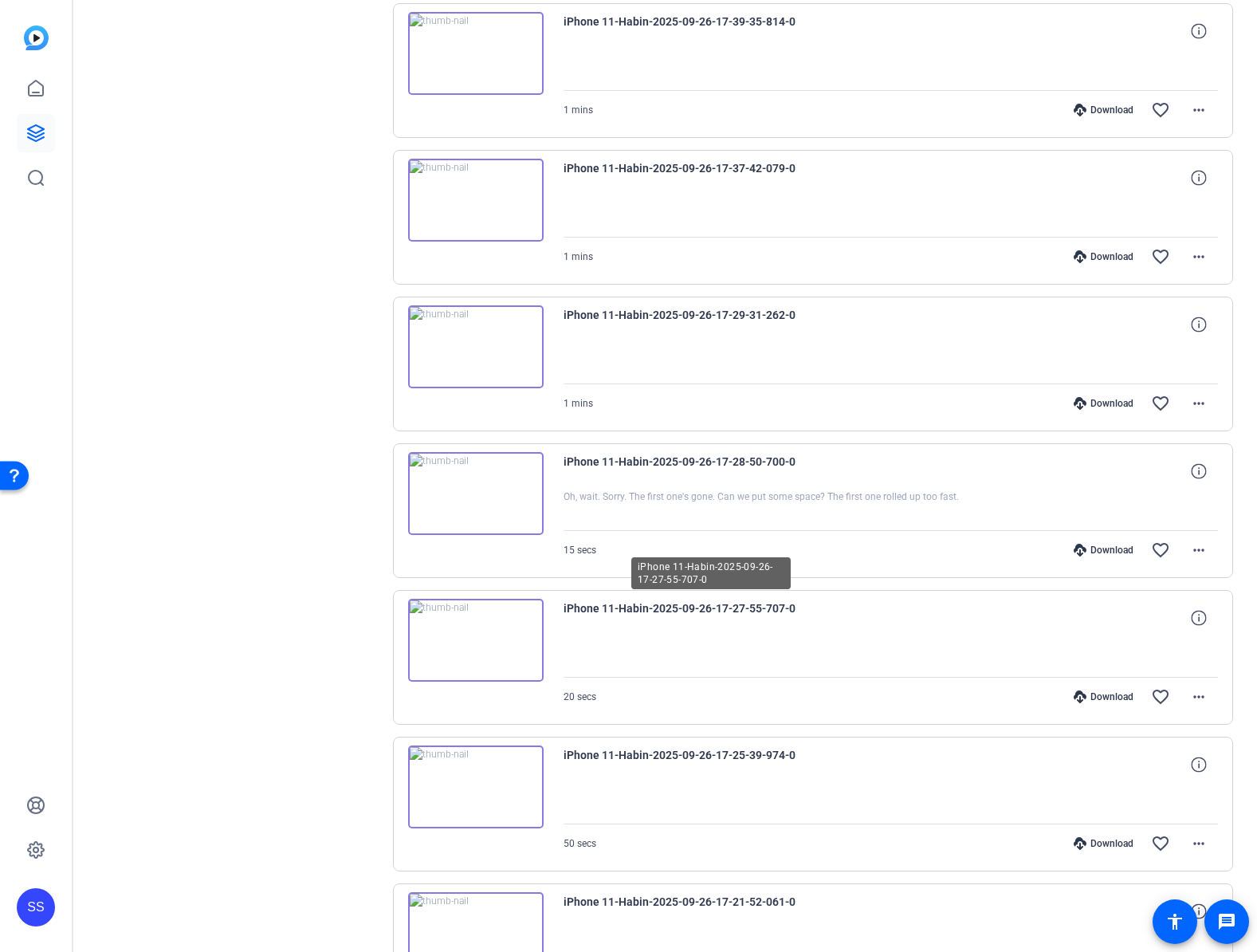
scroll to position [325, 0]
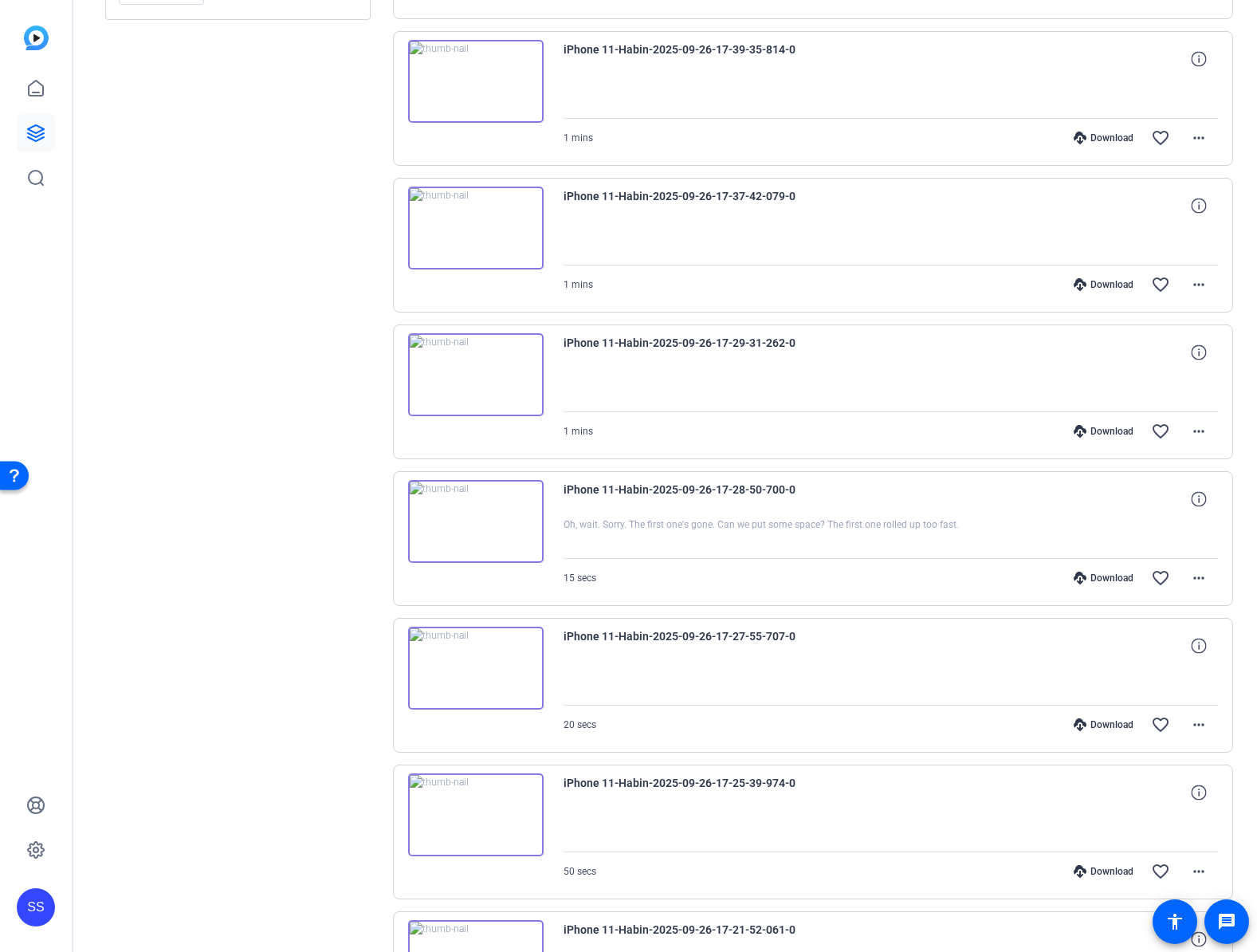
click at [1080, 869] on div "Download" at bounding box center [1103, 871] width 76 height 13
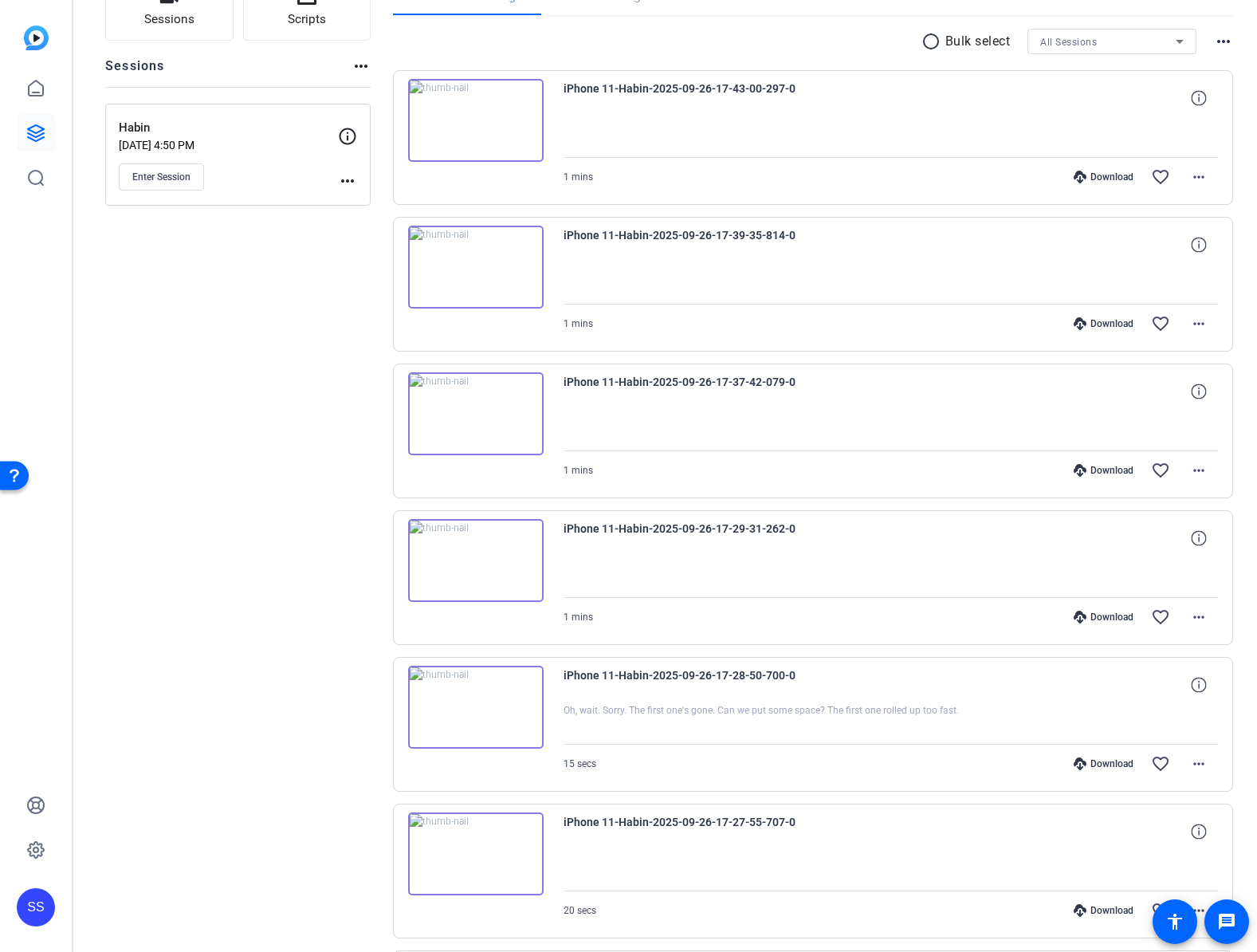
scroll to position [132, 0]
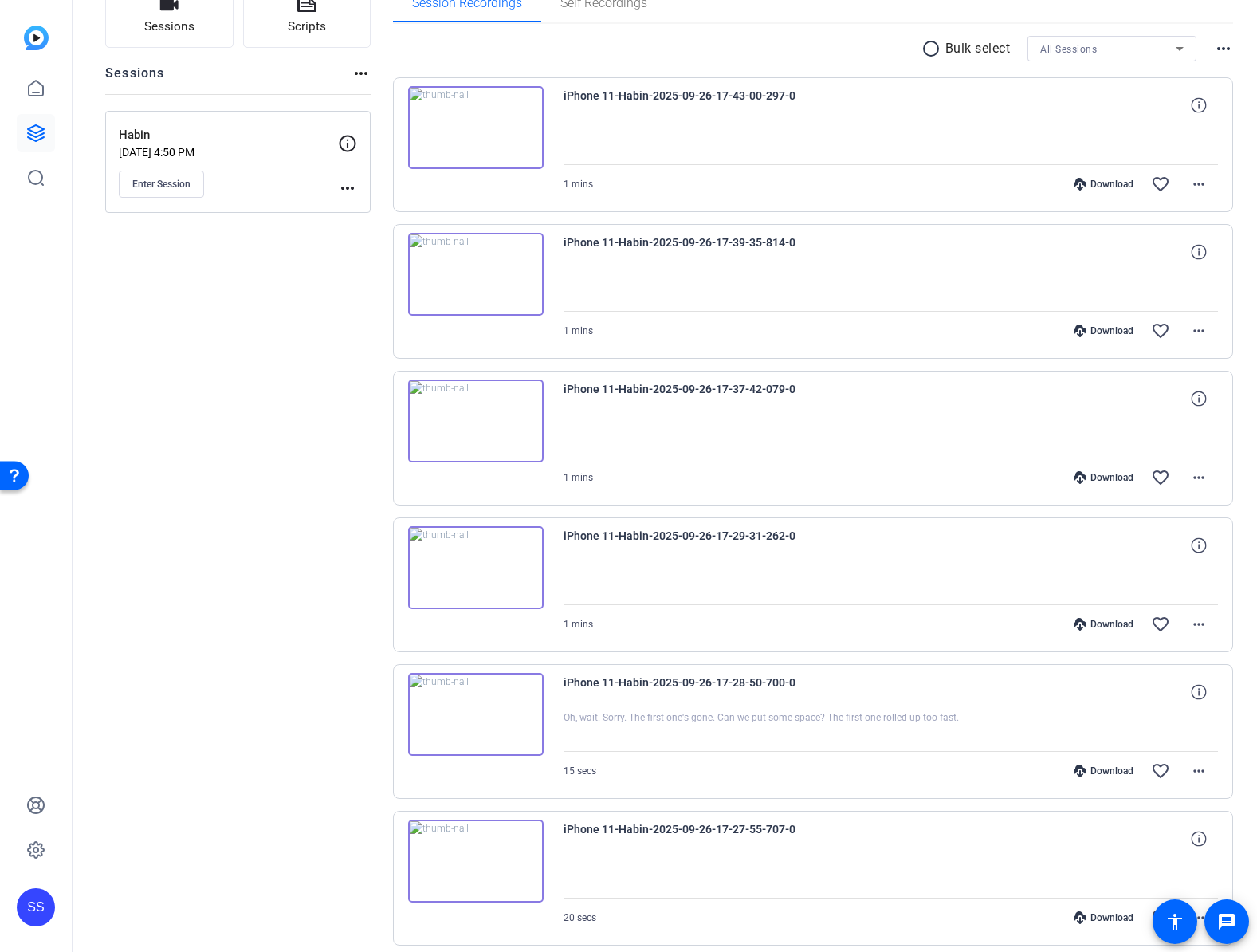
click at [1092, 914] on div "Download" at bounding box center [1103, 917] width 76 height 13
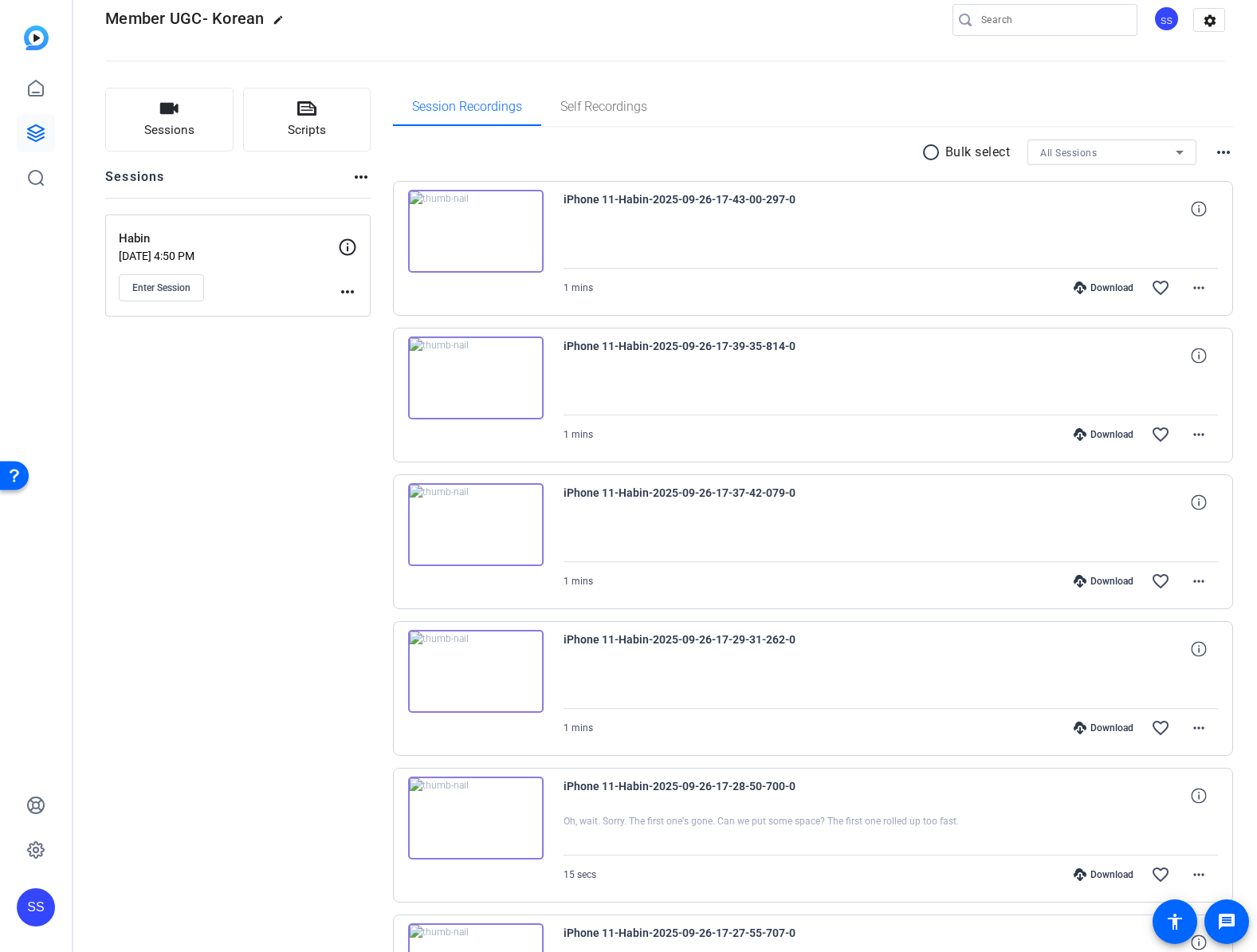
scroll to position [25, 0]
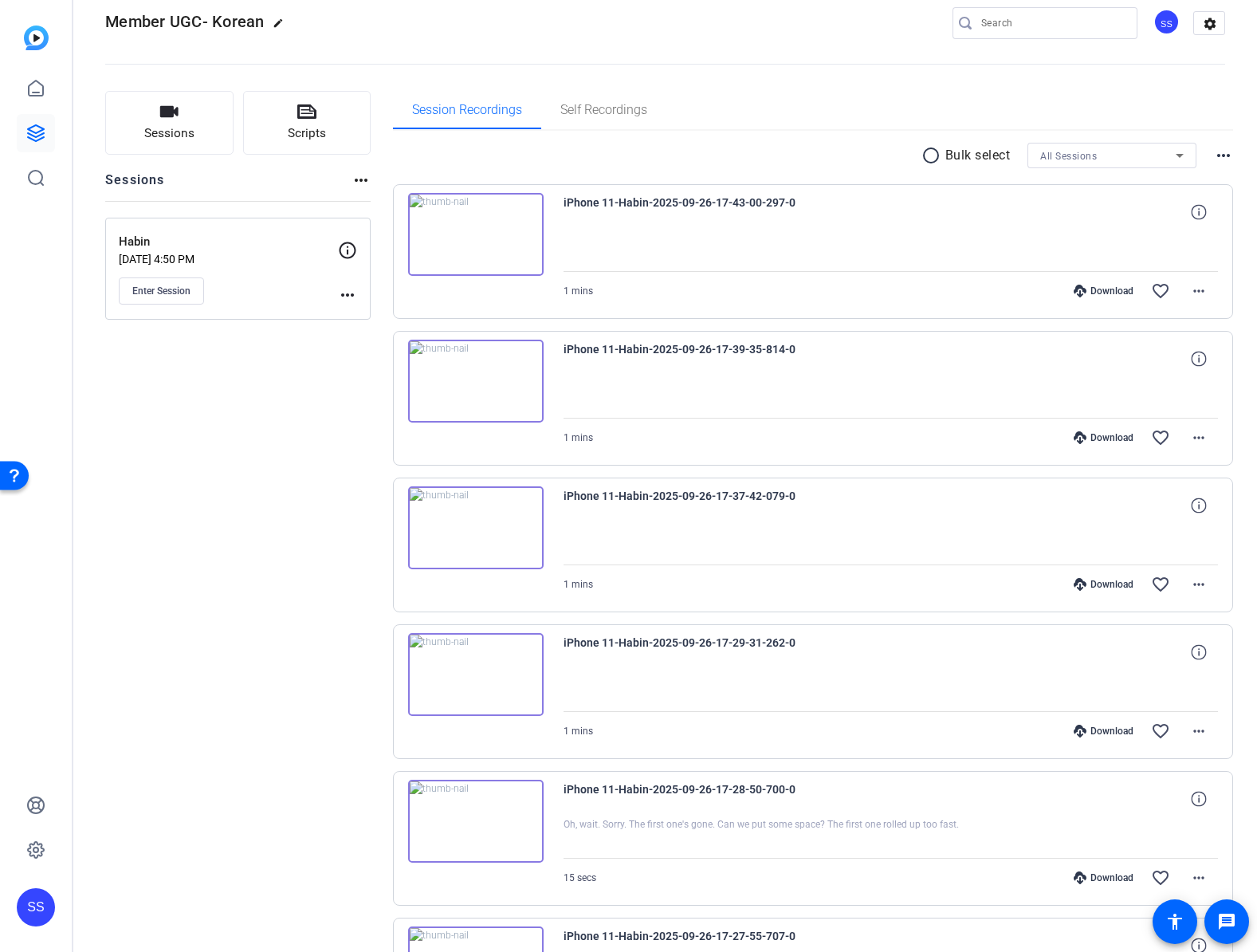
click at [1070, 870] on div "Download favorite_border more_horiz" at bounding box center [988, 877] width 458 height 38
click at [1073, 878] on icon at bounding box center [1079, 877] width 13 height 13
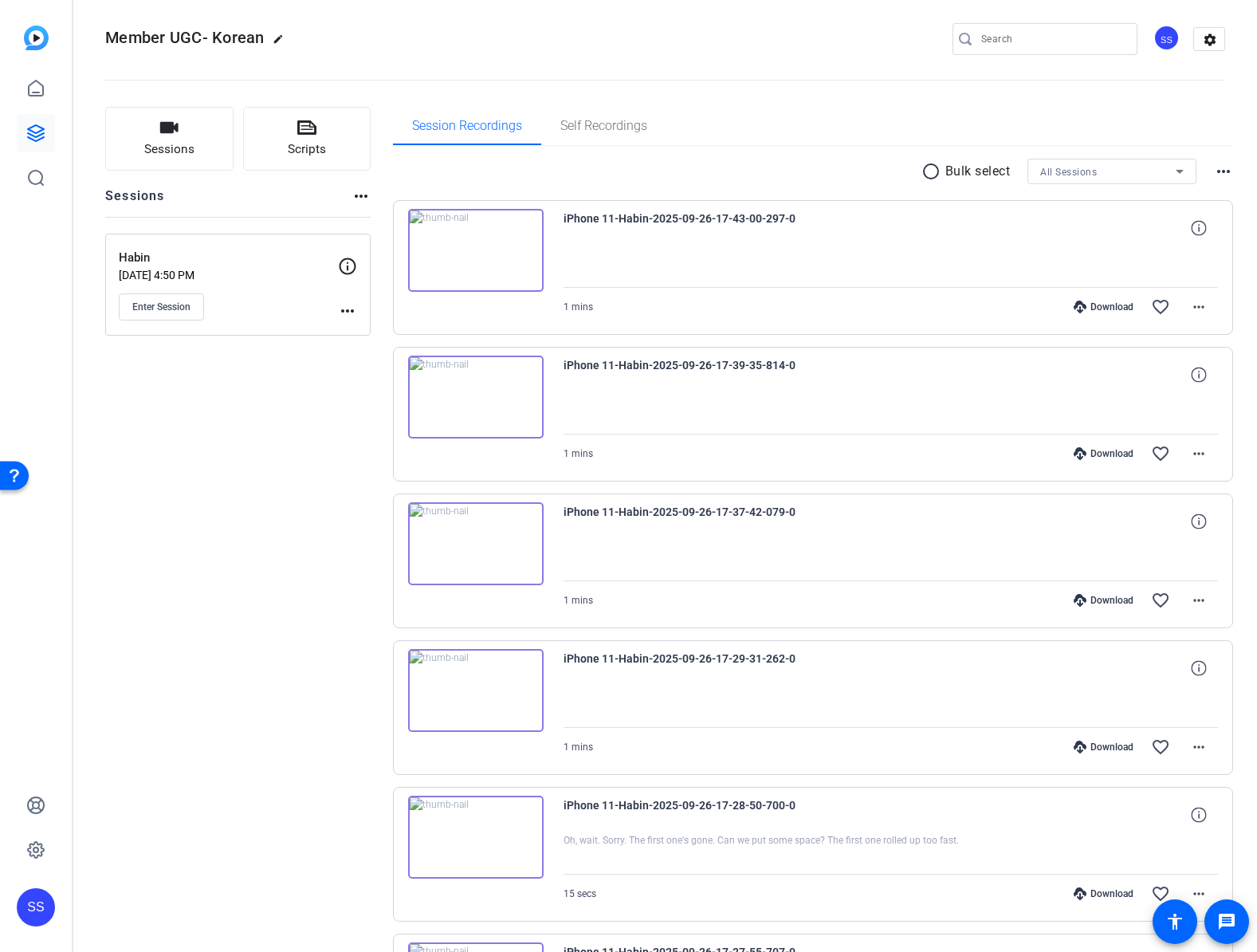
scroll to position [0, 0]
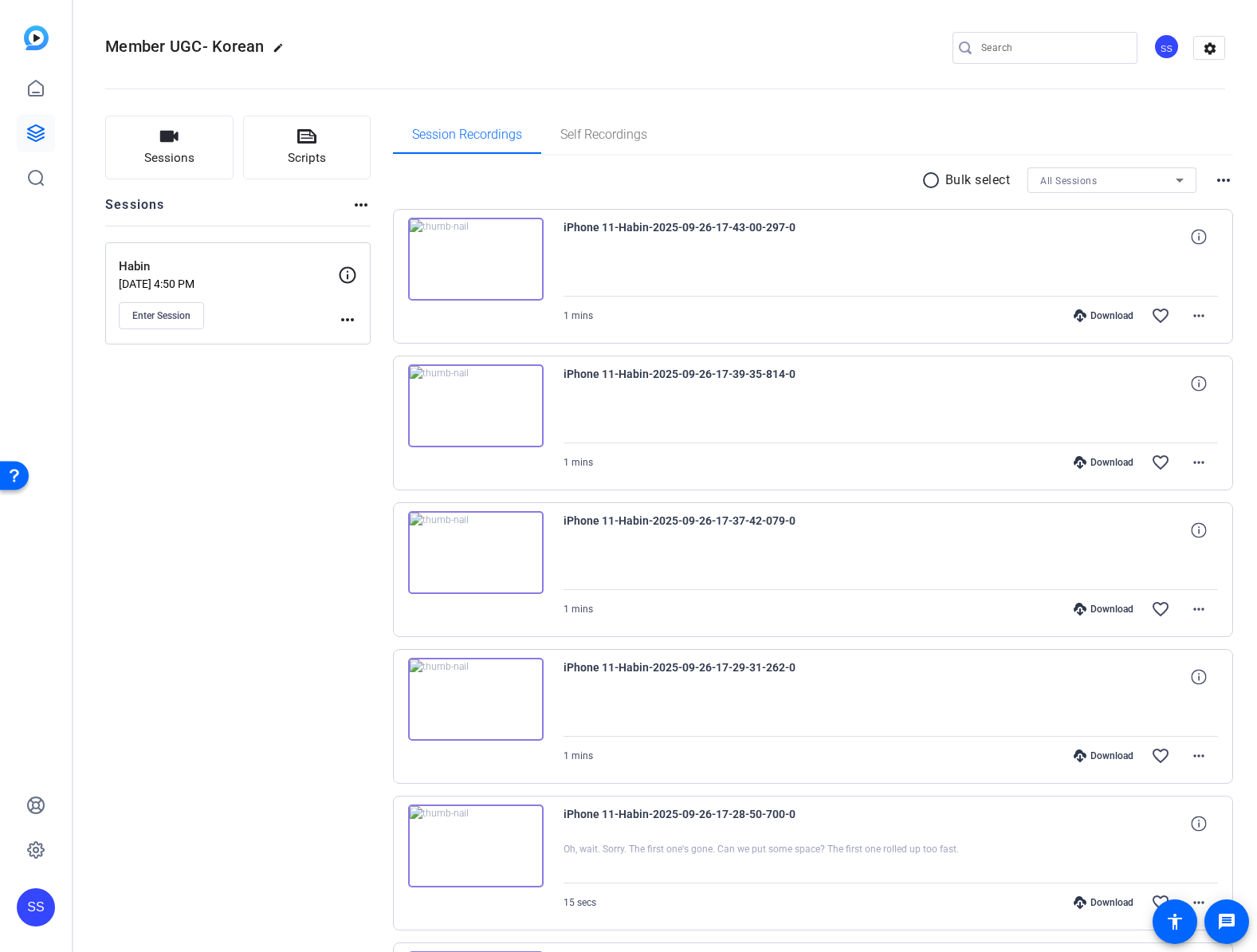
click at [1102, 756] on div "Download" at bounding box center [1103, 756] width 76 height 13
click at [1085, 609] on div "Download" at bounding box center [1103, 609] width 76 height 13
click at [1084, 466] on div "Download" at bounding box center [1103, 462] width 76 height 13
click at [1100, 313] on div "Download" at bounding box center [1103, 315] width 76 height 13
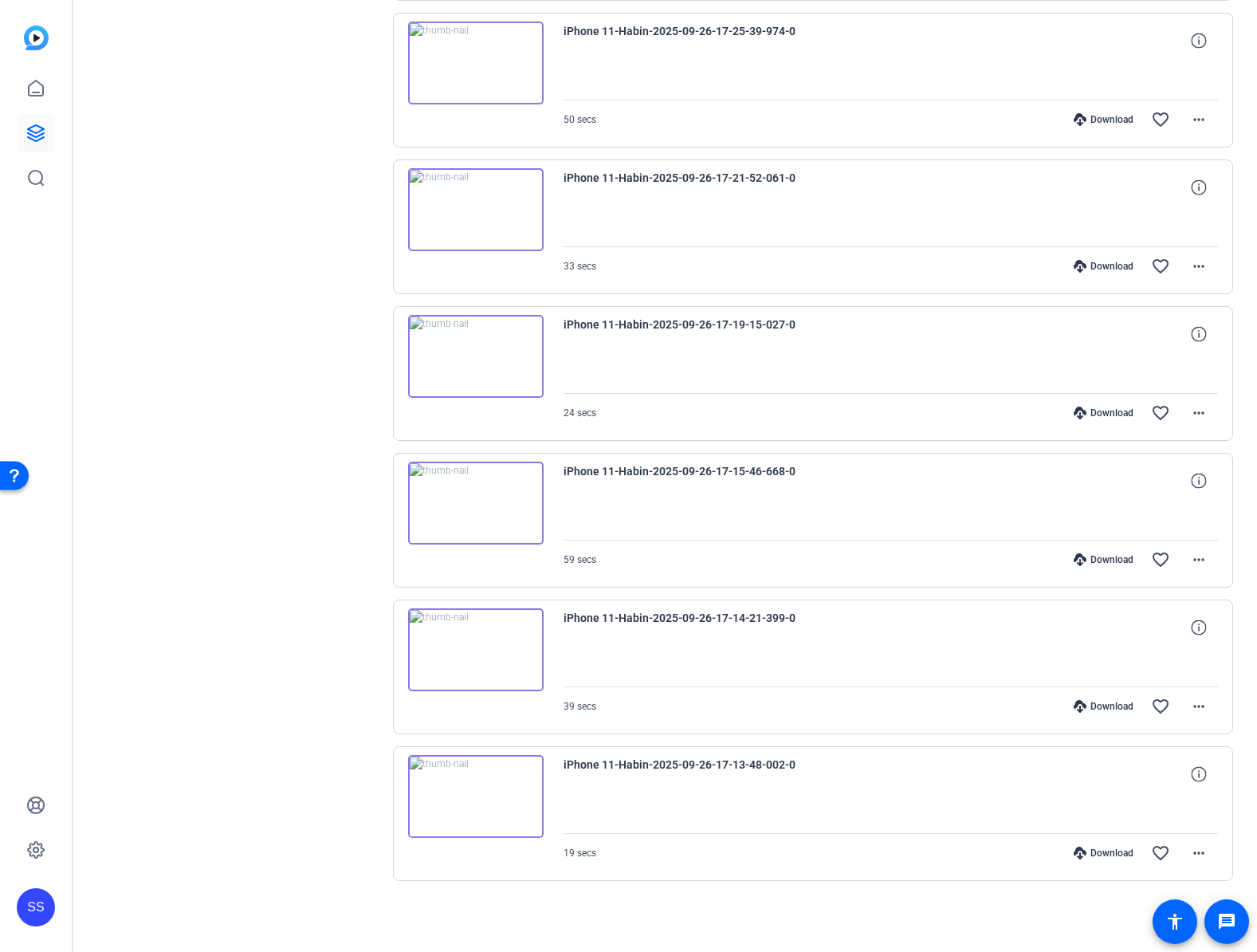
click at [492, 664] on img at bounding box center [475, 650] width 135 height 83
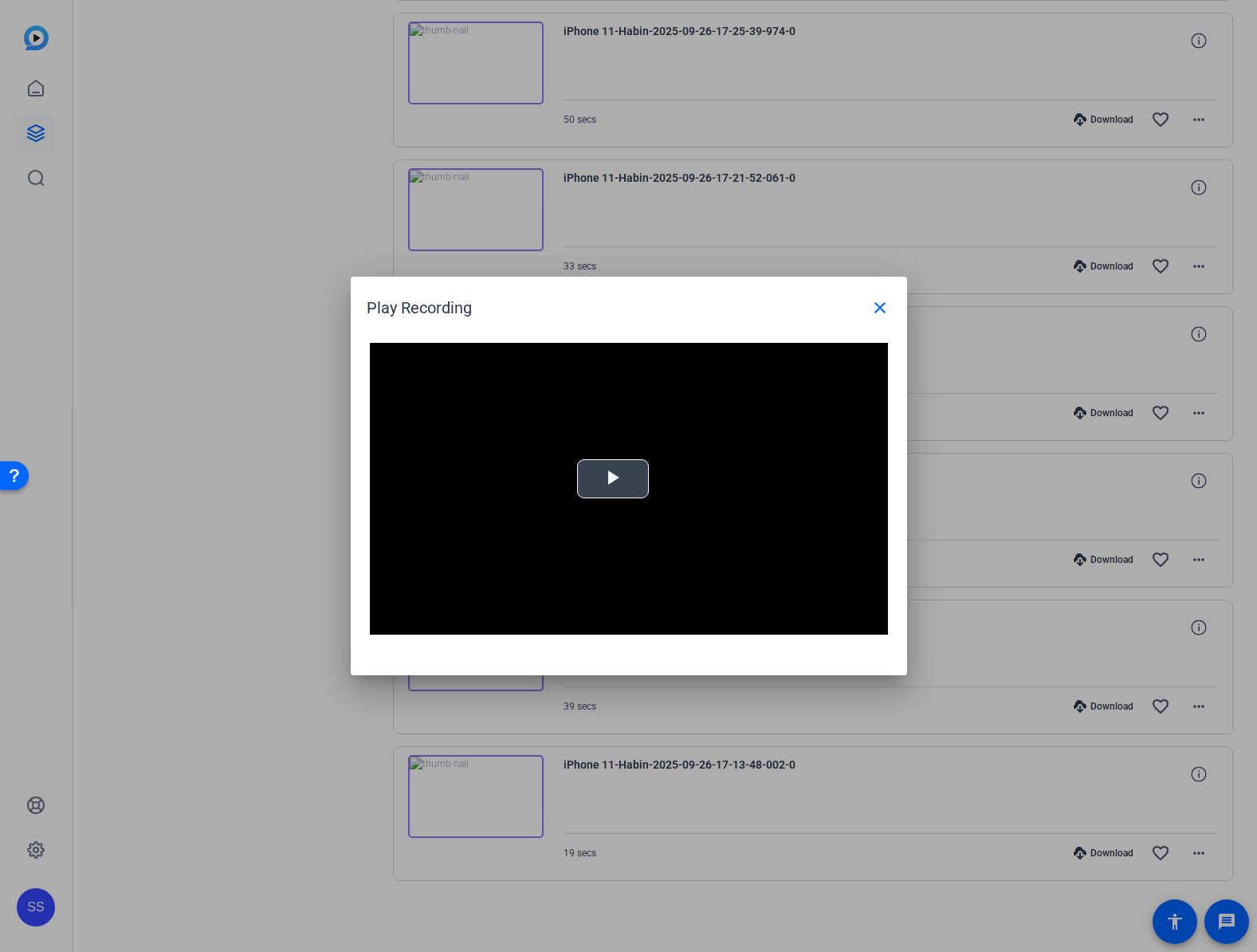
click at [613, 479] on span "Video Player" at bounding box center [613, 479] width 0 height 0
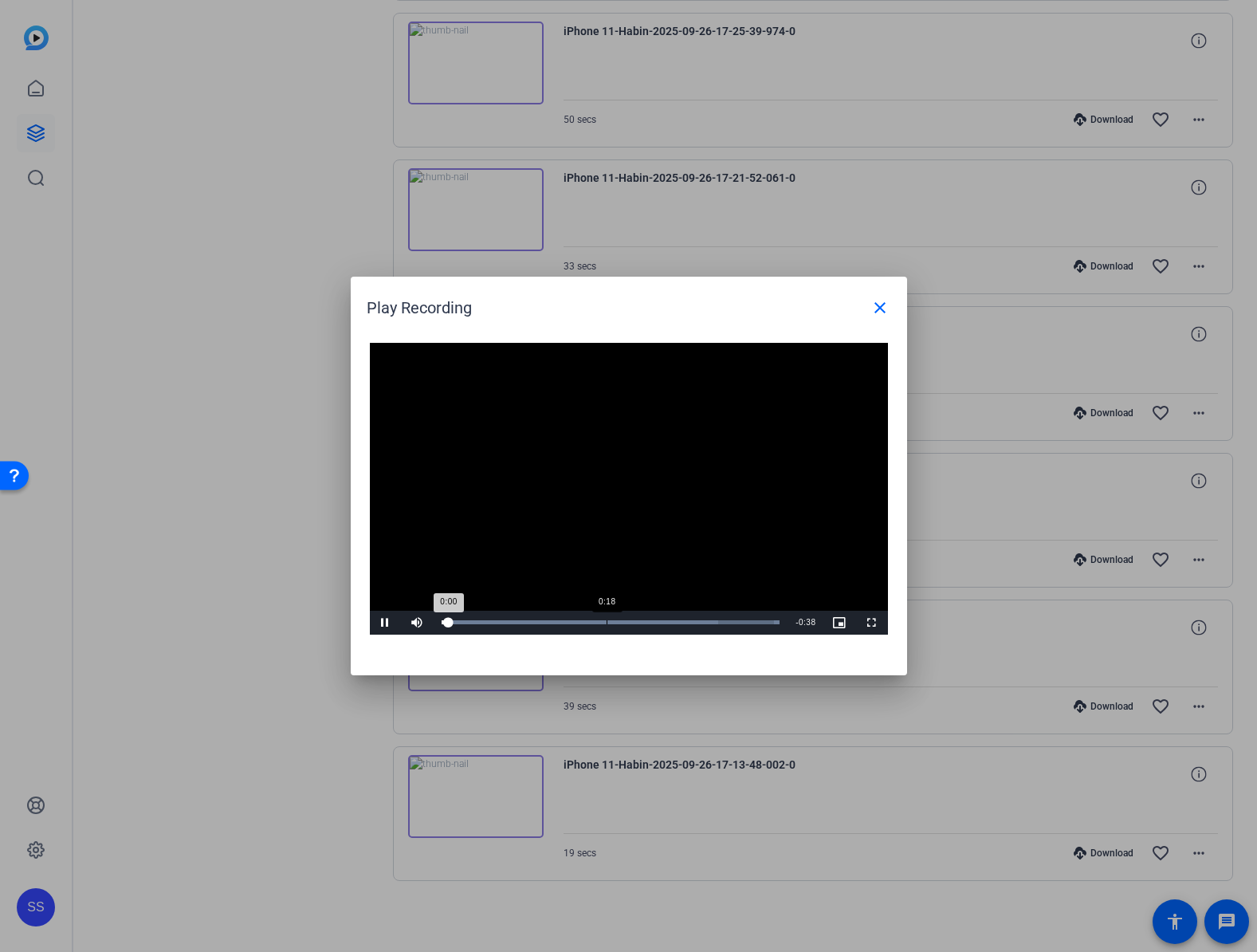
click at [606, 617] on div "Loaded : 100.00% 0:18 0:00" at bounding box center [610, 622] width 354 height 24
click at [653, 619] on div "Loaded : 100.00% 0:24 0:19" at bounding box center [610, 622] width 354 height 24
click at [713, 618] on div "Loaded : 100.00% 0:31 0:24" at bounding box center [610, 622] width 354 height 24
click at [699, 616] on div "Loaded : 100.00% 0:29 0:32" at bounding box center [610, 622] width 354 height 24
click at [885, 311] on mat-icon "close" at bounding box center [880, 308] width 20 height 20
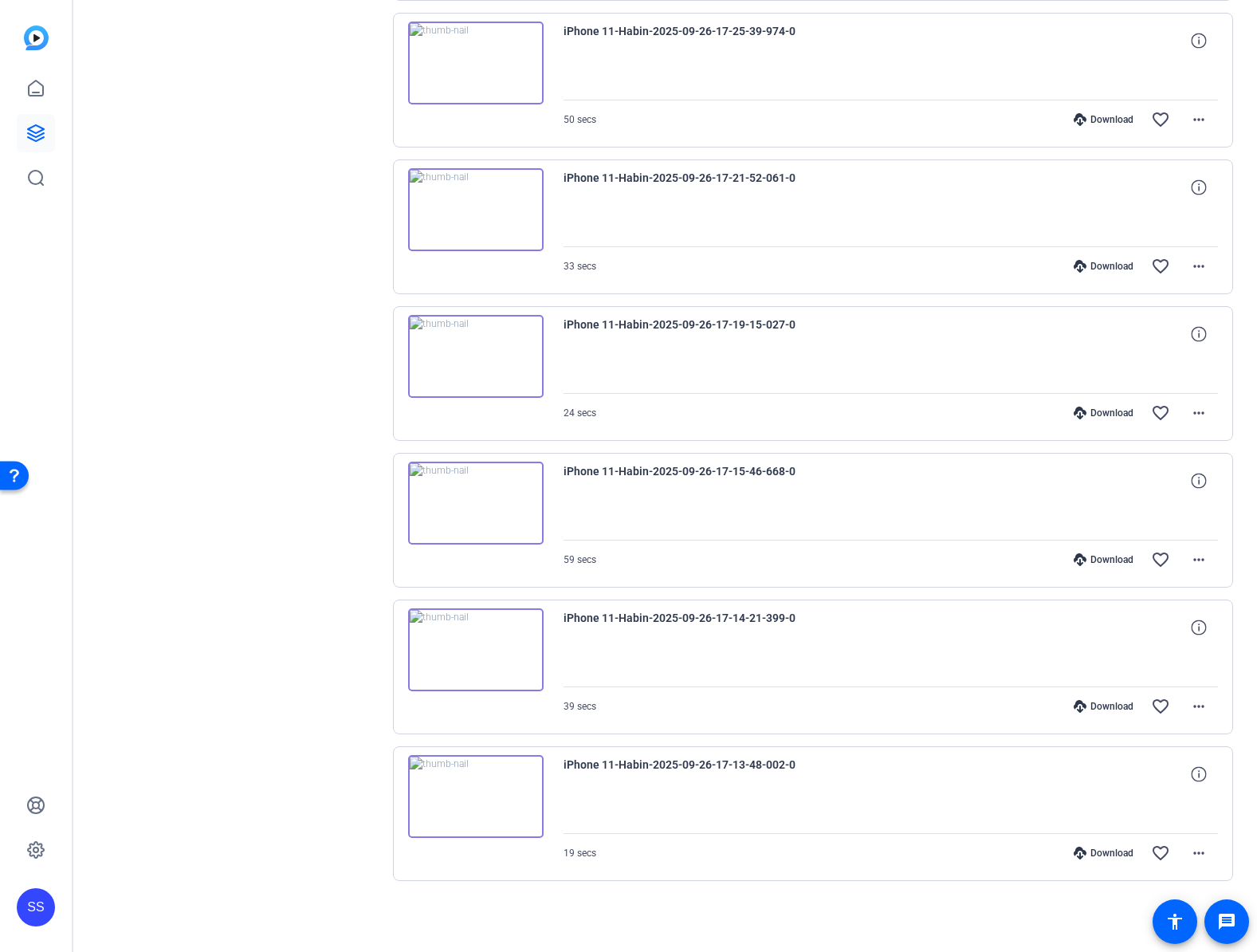
click at [497, 830] on img at bounding box center [475, 796] width 135 height 83
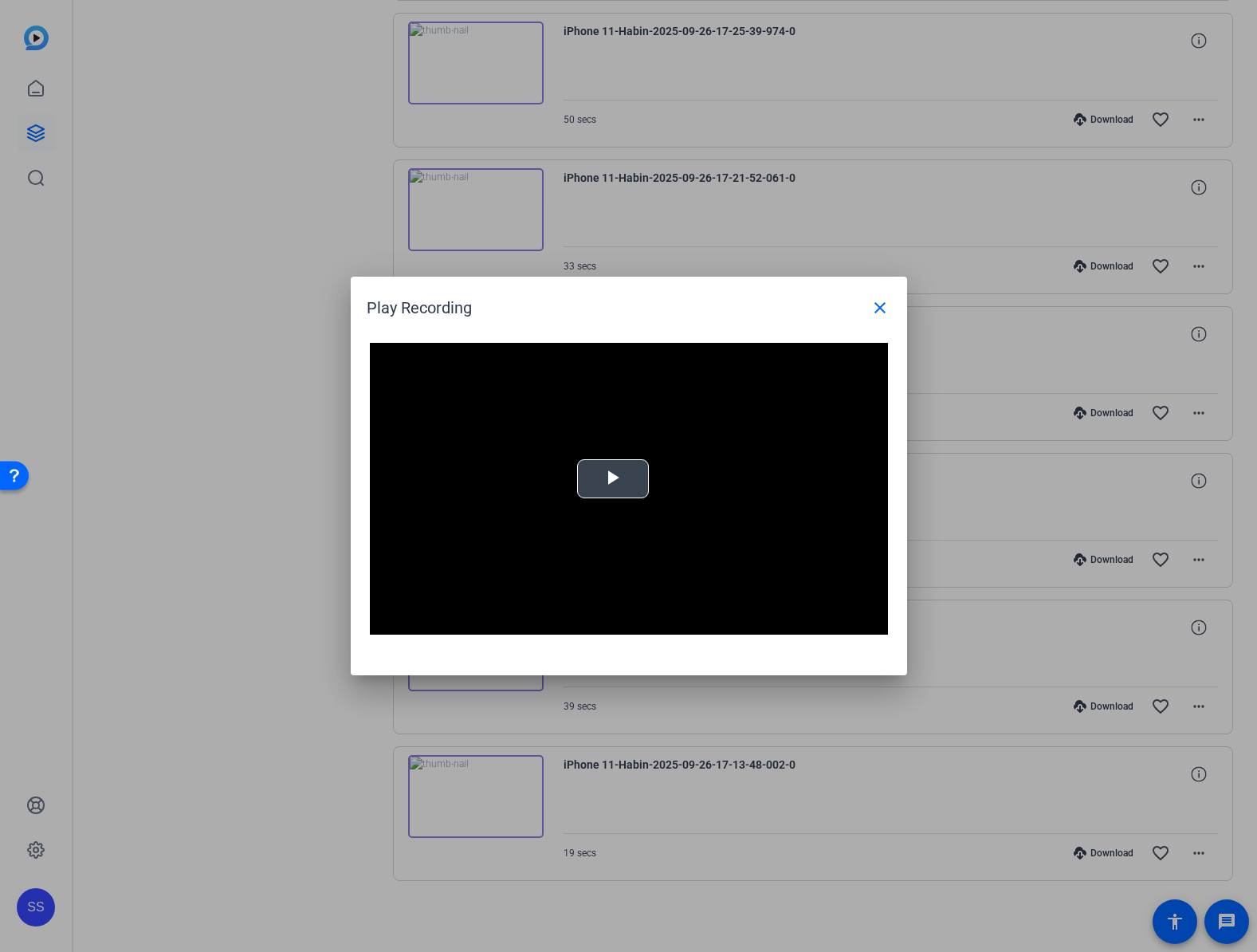
click at [613, 479] on span "Video Player" at bounding box center [613, 479] width 0 height 0
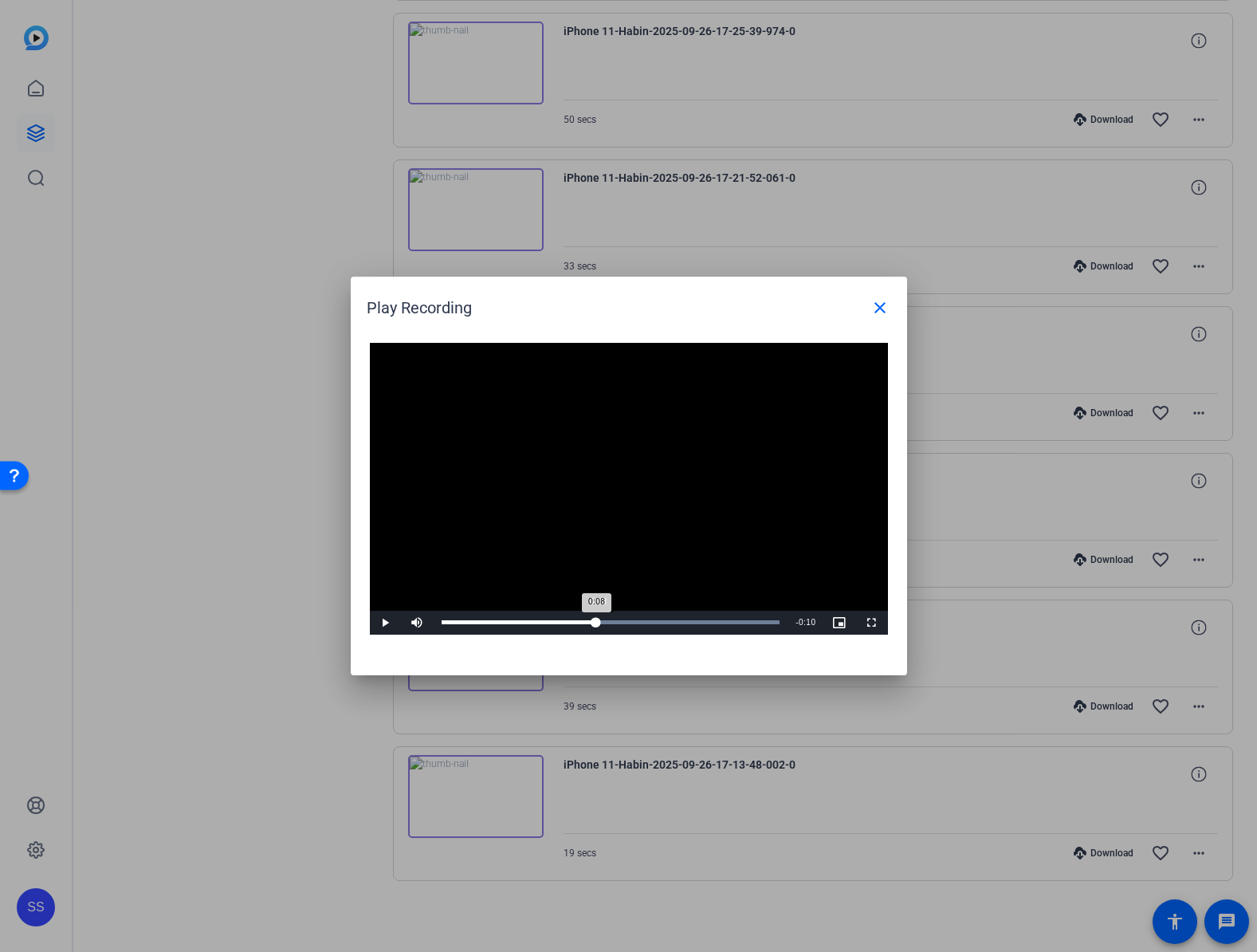
click at [597, 620] on div "Loaded : 100.00% 0:08 0:08" at bounding box center [611, 622] width 339 height 4
click at [884, 298] on mat-icon "close" at bounding box center [880, 308] width 20 height 20
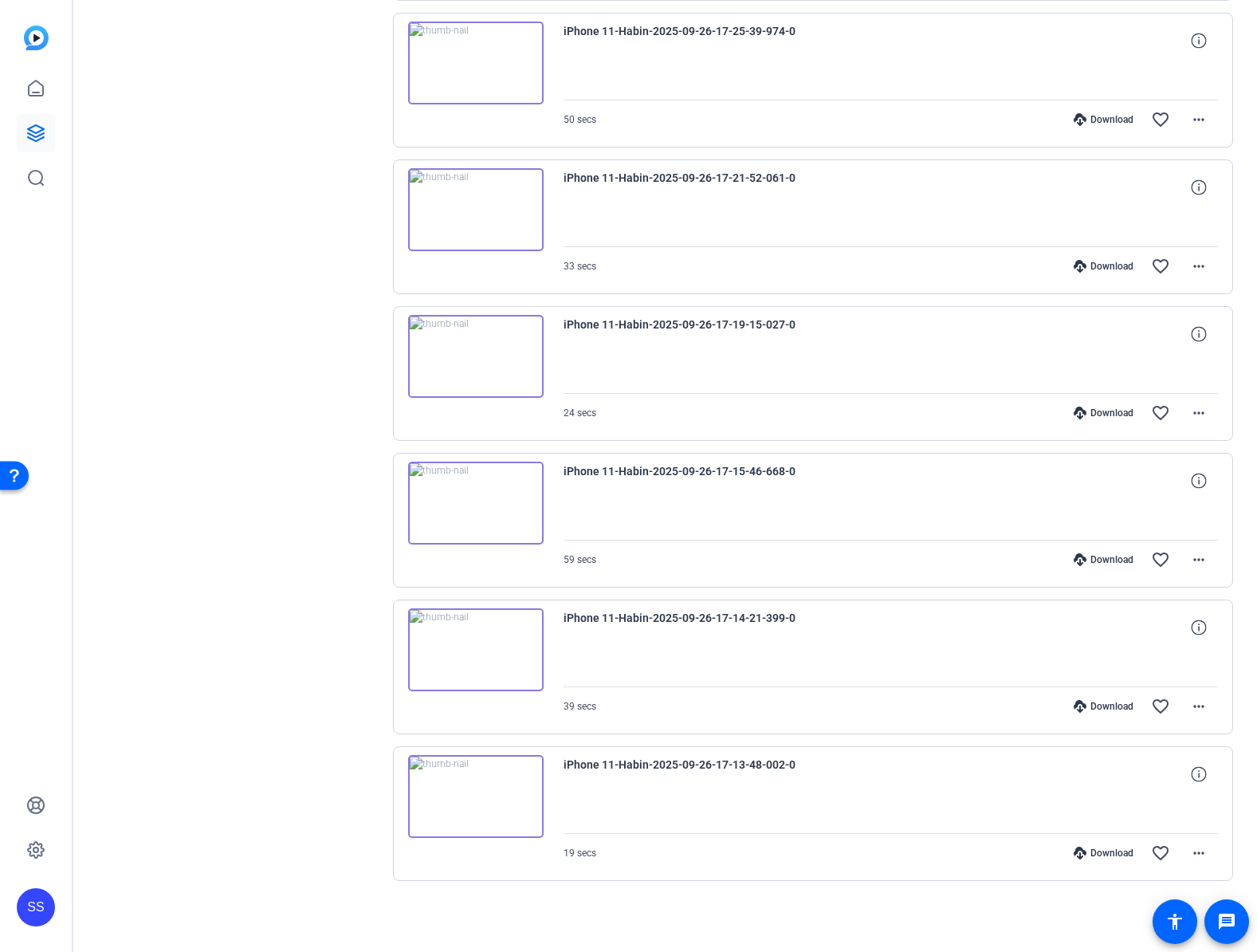
scroll to position [946, 0]
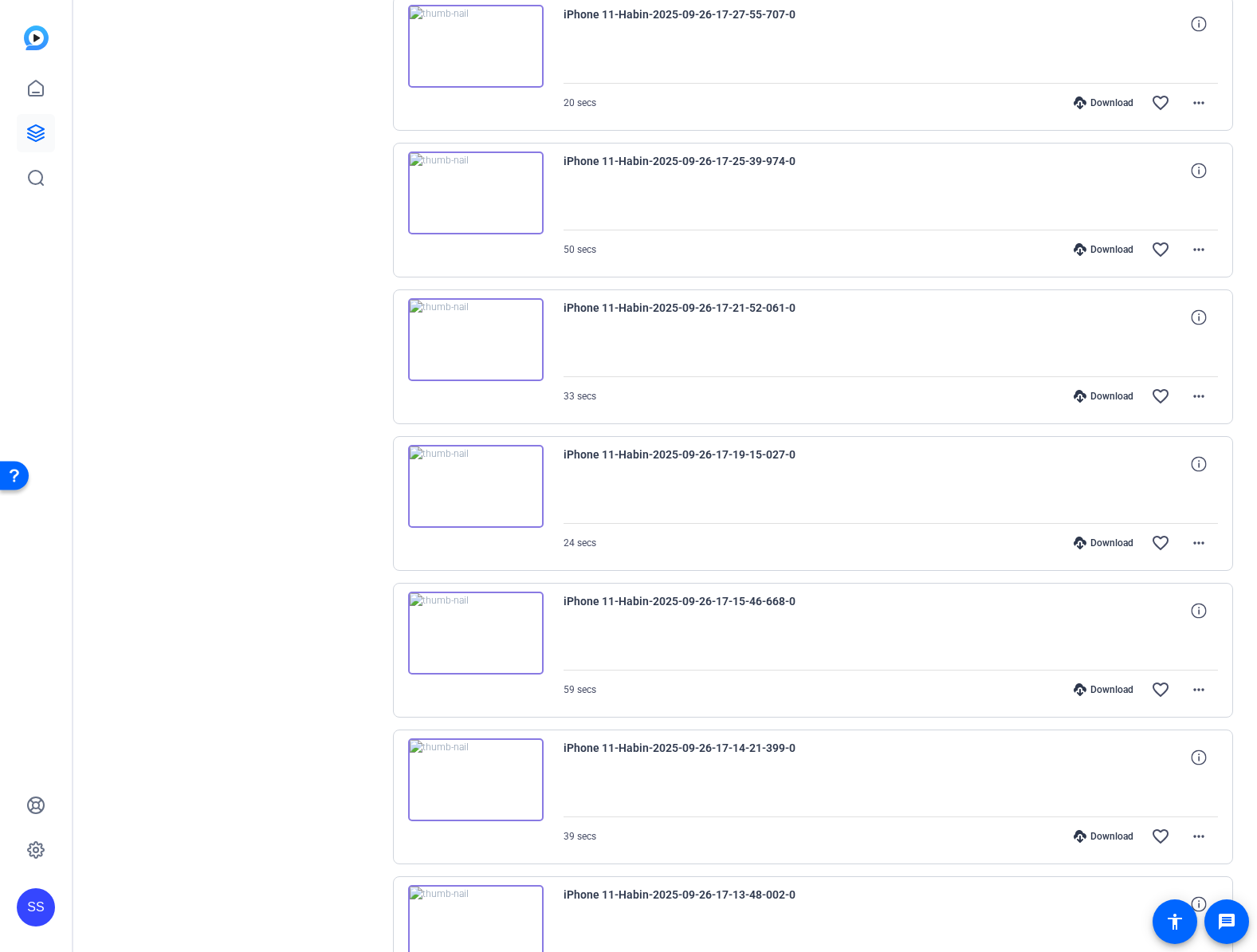
click at [469, 640] on img at bounding box center [475, 633] width 135 height 83
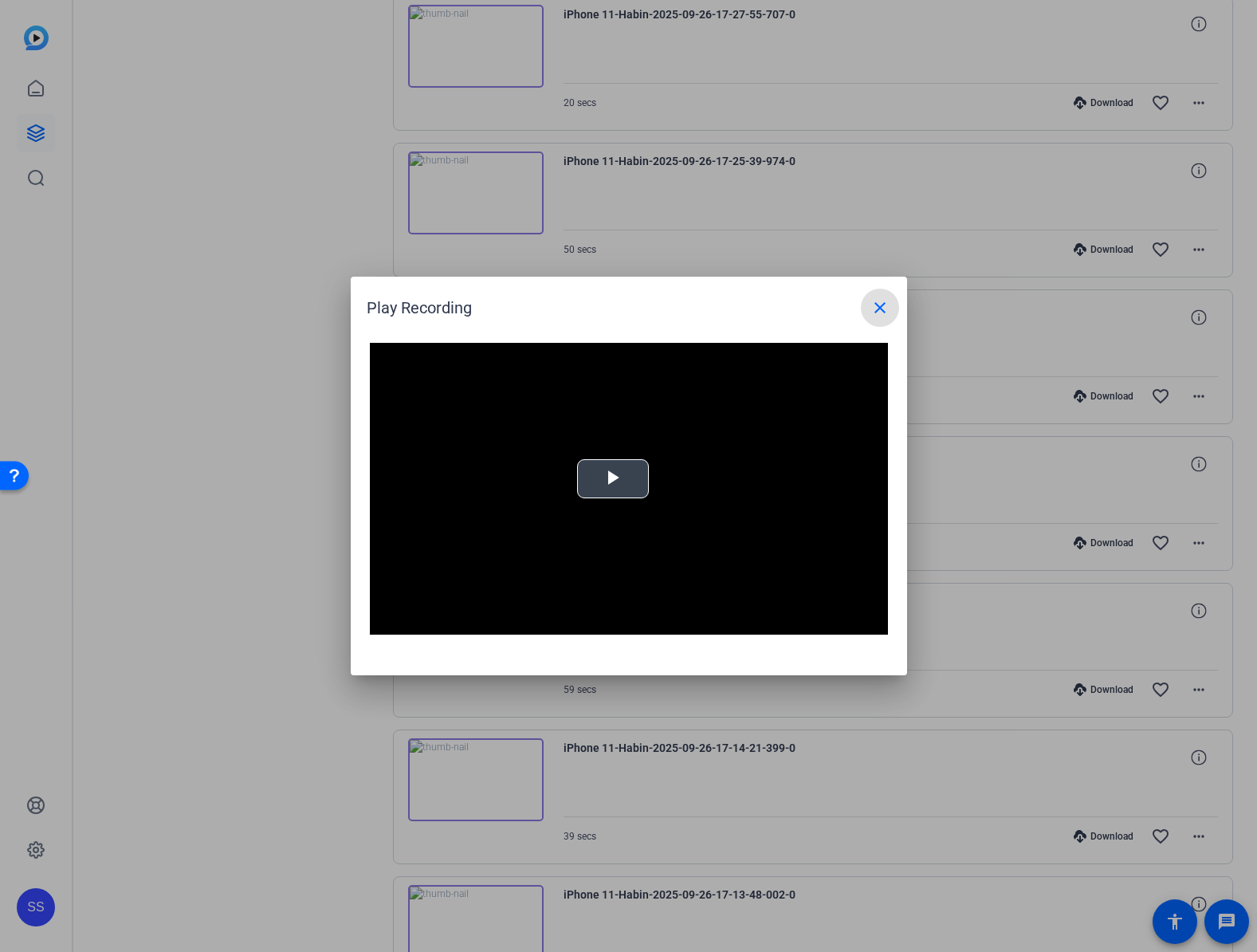
click at [613, 479] on span "Video Player" at bounding box center [613, 479] width 0 height 0
click at [253, 609] on div at bounding box center [628, 476] width 1257 height 952
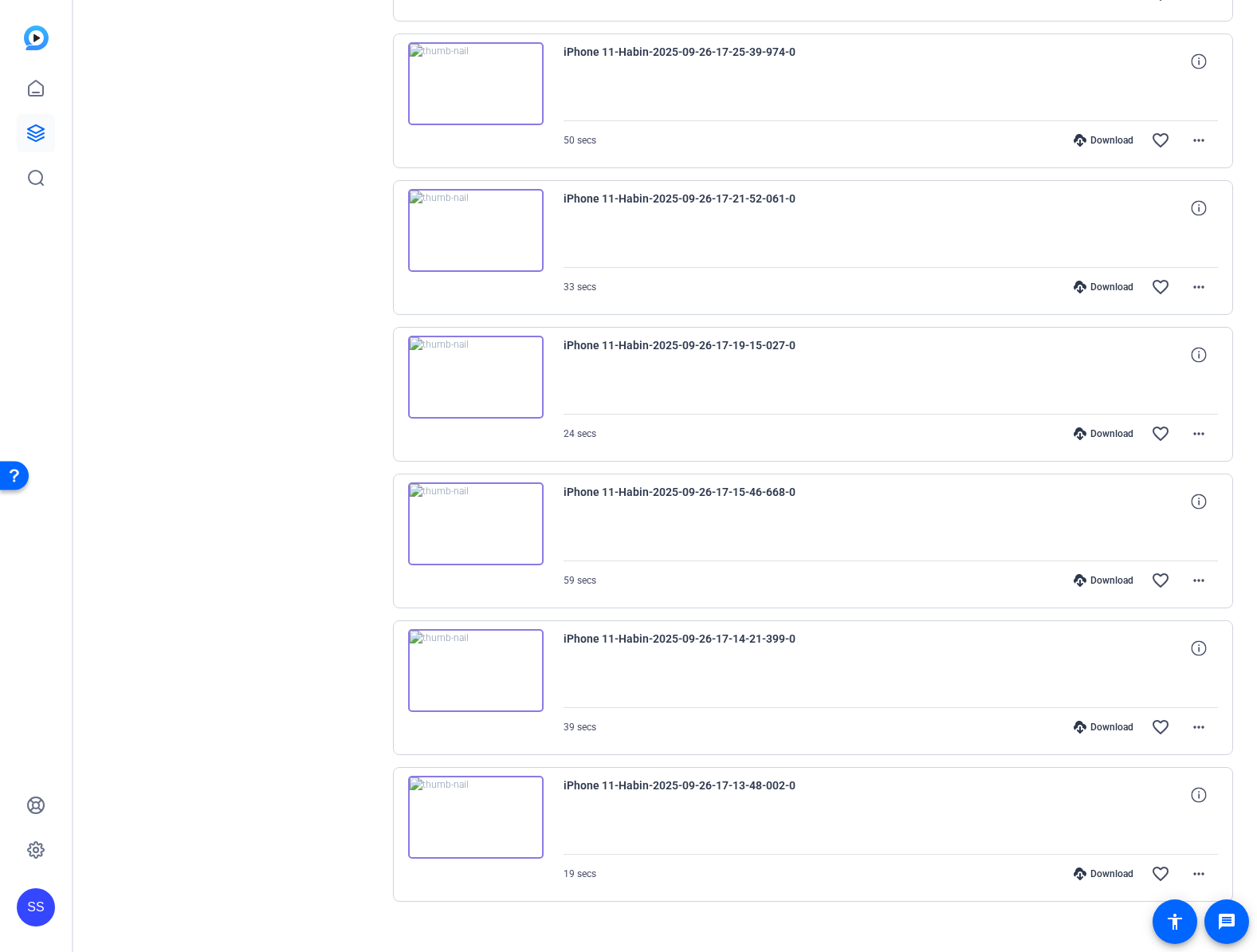
scroll to position [1057, 0]
click at [499, 706] on img at bounding box center [475, 669] width 135 height 83
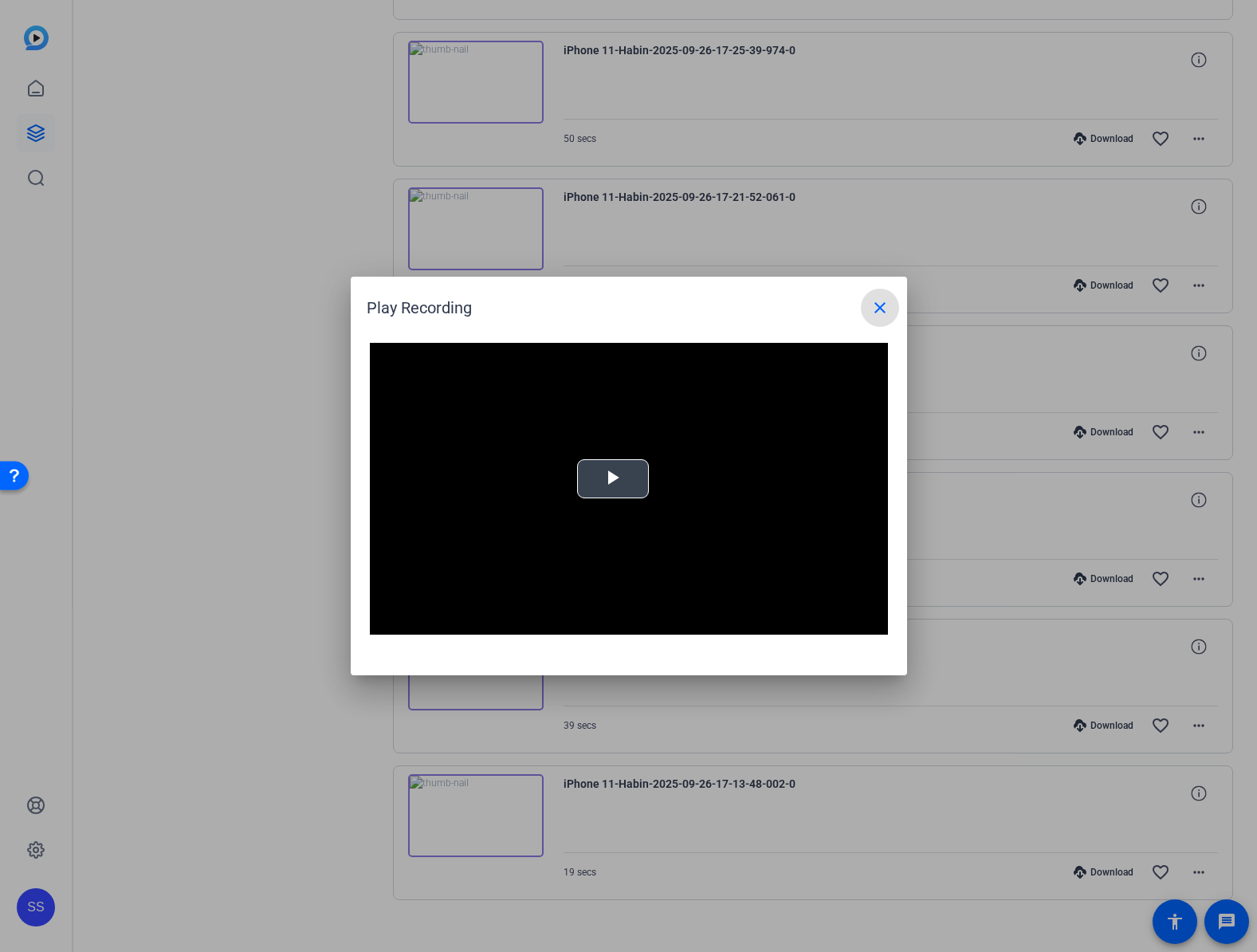
click at [609, 462] on div "Video Player is loading. Play Video Play Mute Current Time 0:00 / Duration 0:38…" at bounding box center [629, 488] width 518 height 292
click at [188, 486] on div at bounding box center [628, 476] width 1257 height 952
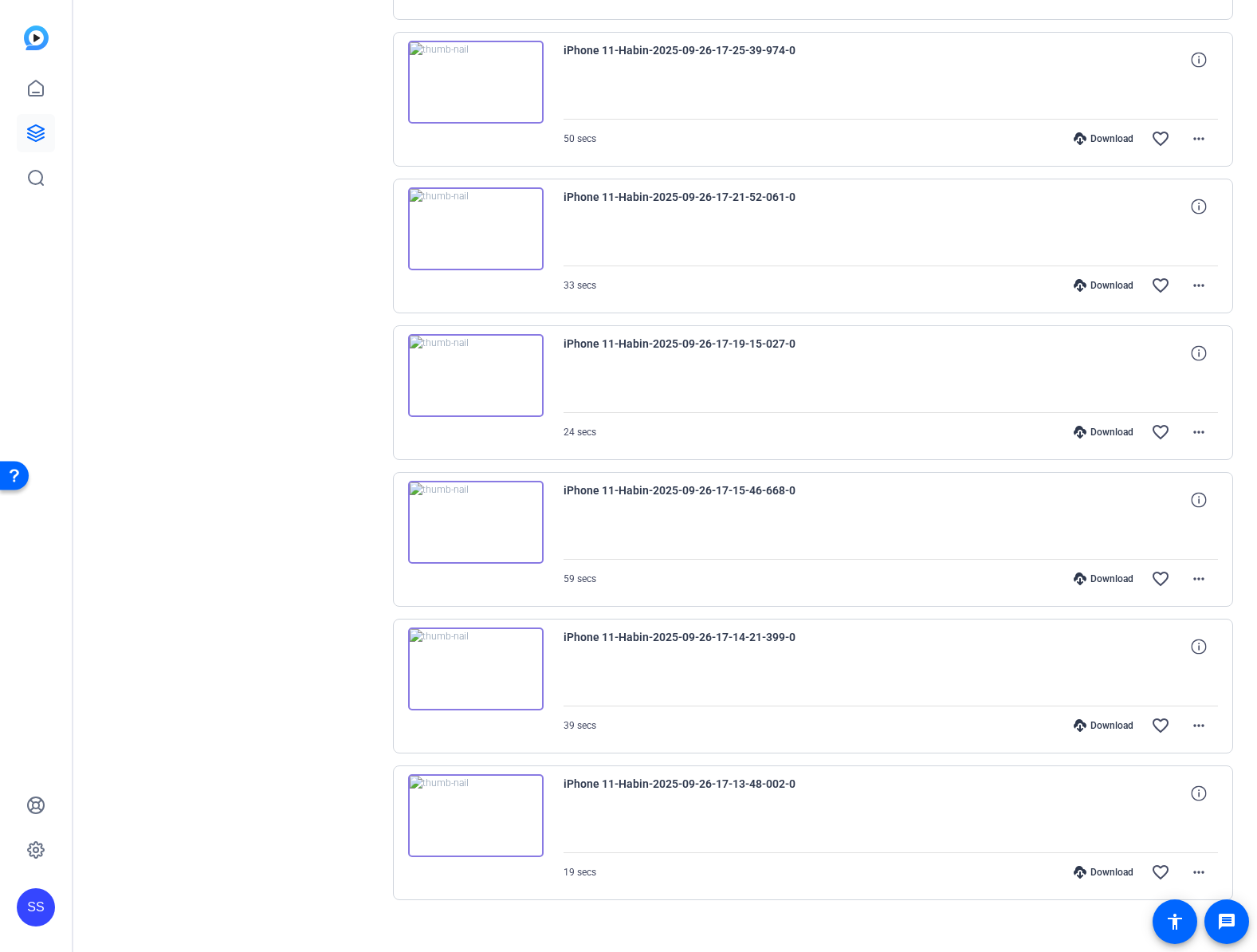
click at [493, 530] on img at bounding box center [475, 523] width 135 height 83
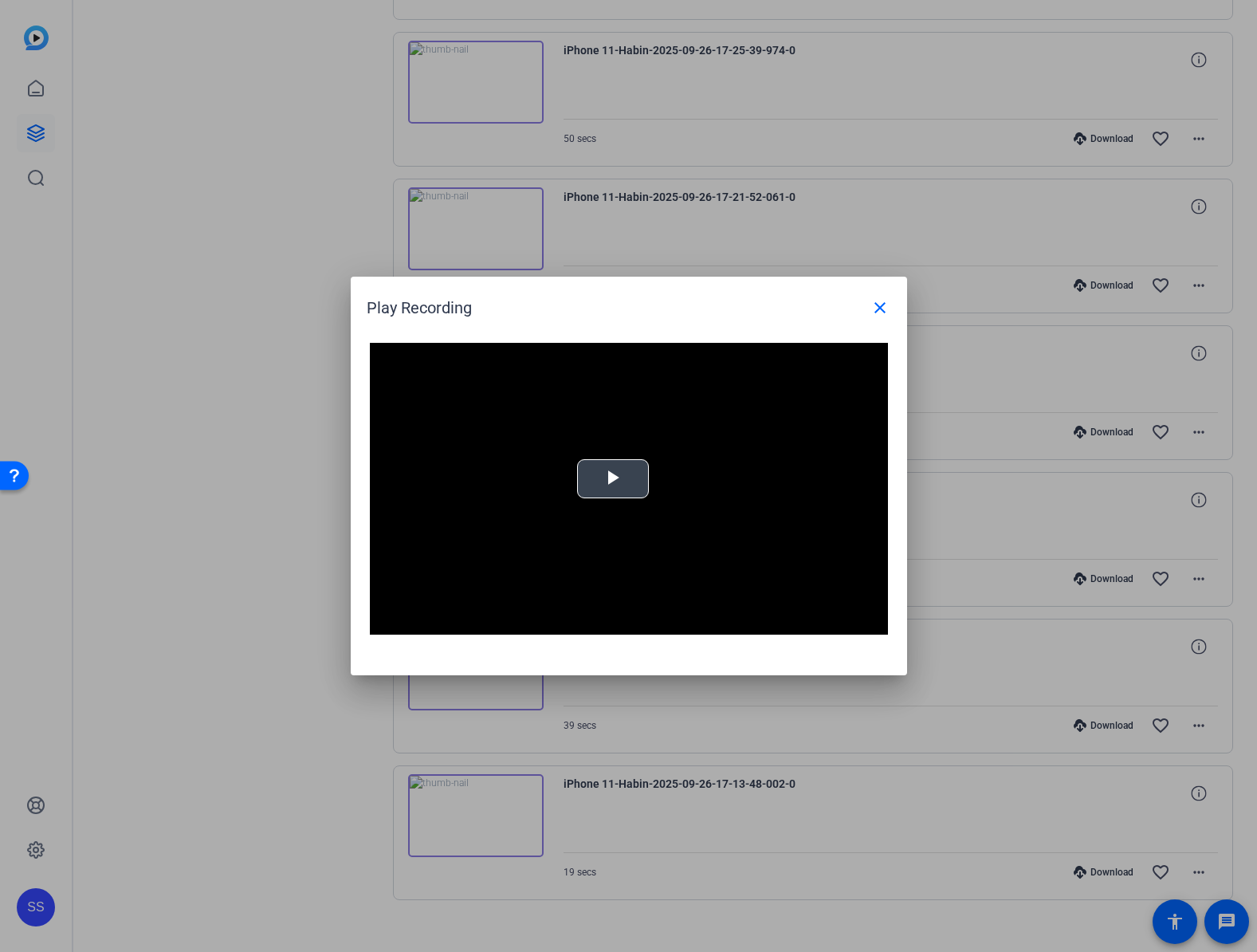
click at [613, 479] on span "Video Player" at bounding box center [613, 479] width 0 height 0
click at [279, 492] on div at bounding box center [628, 476] width 1257 height 952
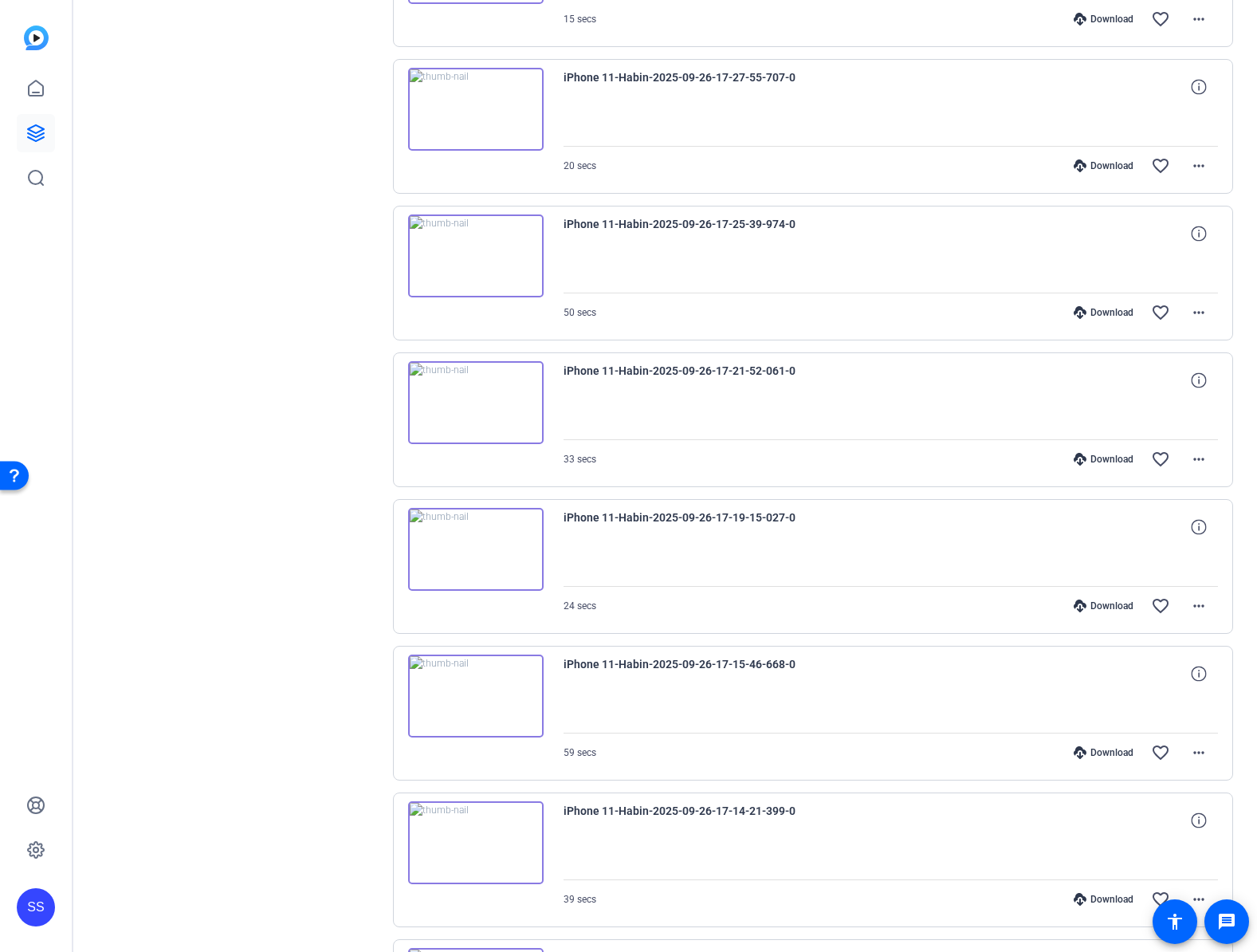
scroll to position [808, 0]
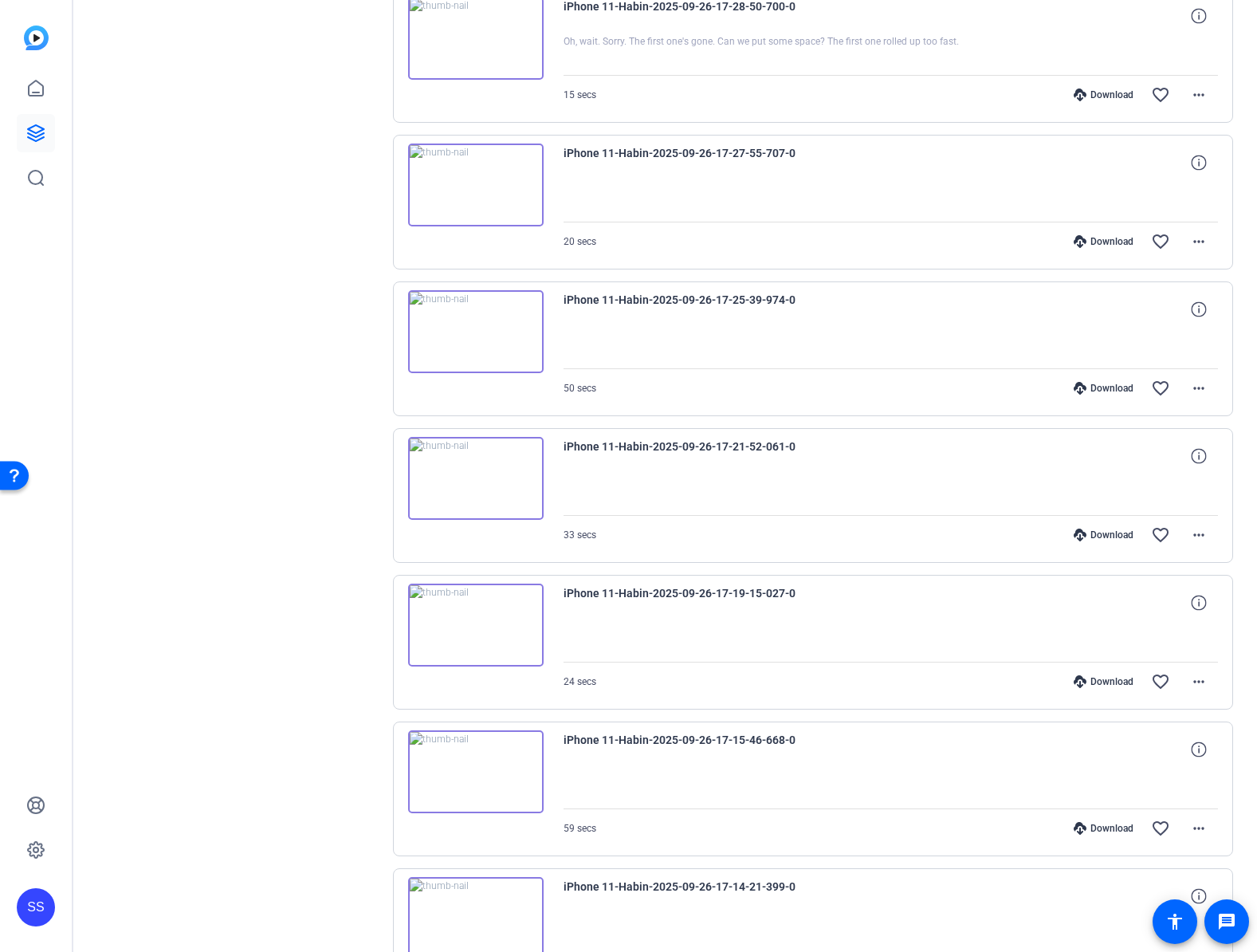
click at [493, 605] on img at bounding box center [475, 626] width 135 height 83
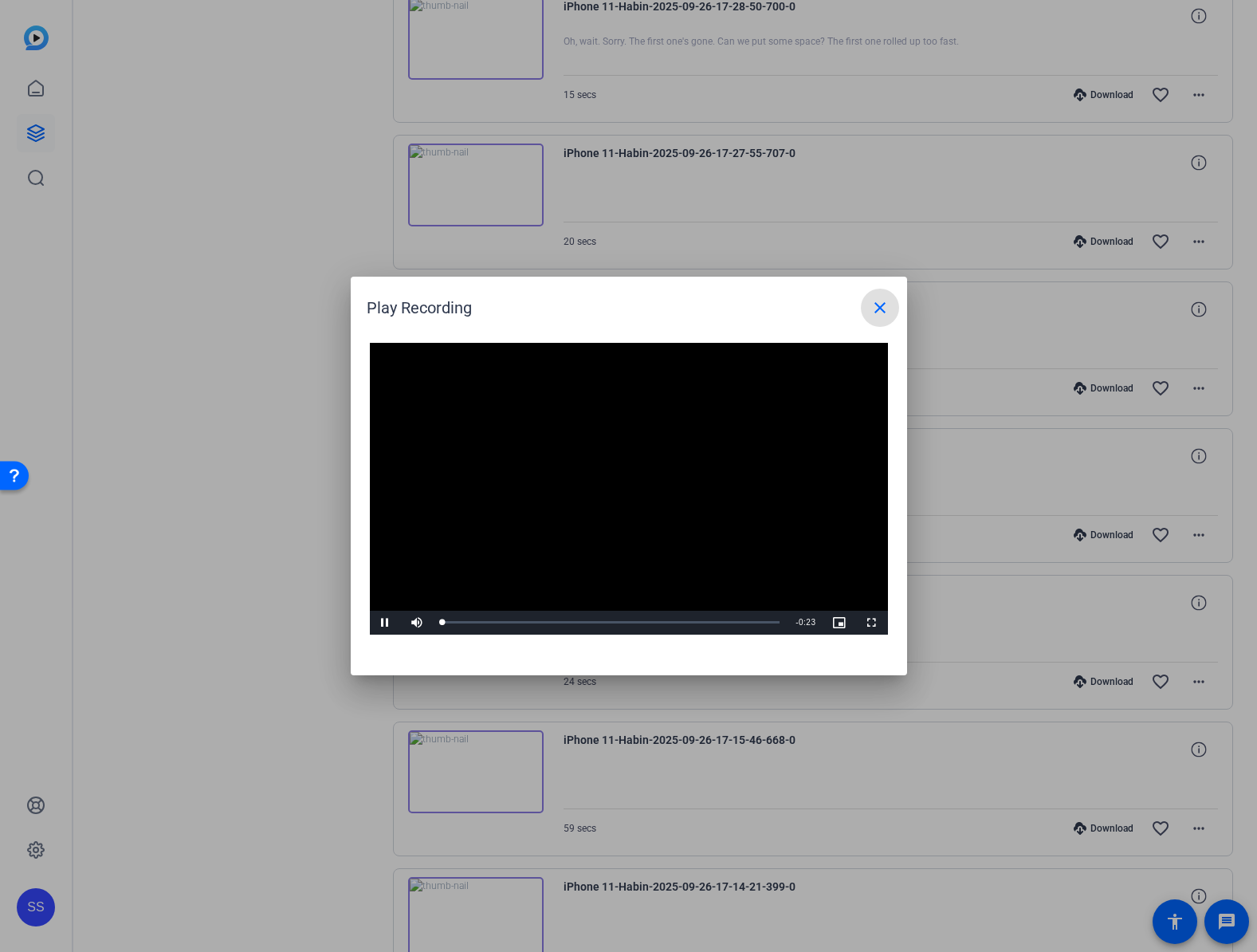
click at [601, 474] on video "Video Player" at bounding box center [629, 488] width 518 height 292
click at [598, 475] on video "Video Player" at bounding box center [629, 488] width 518 height 292
click at [526, 494] on video "Video Player" at bounding box center [629, 488] width 518 height 292
